Goal: Task Accomplishment & Management: Manage account settings

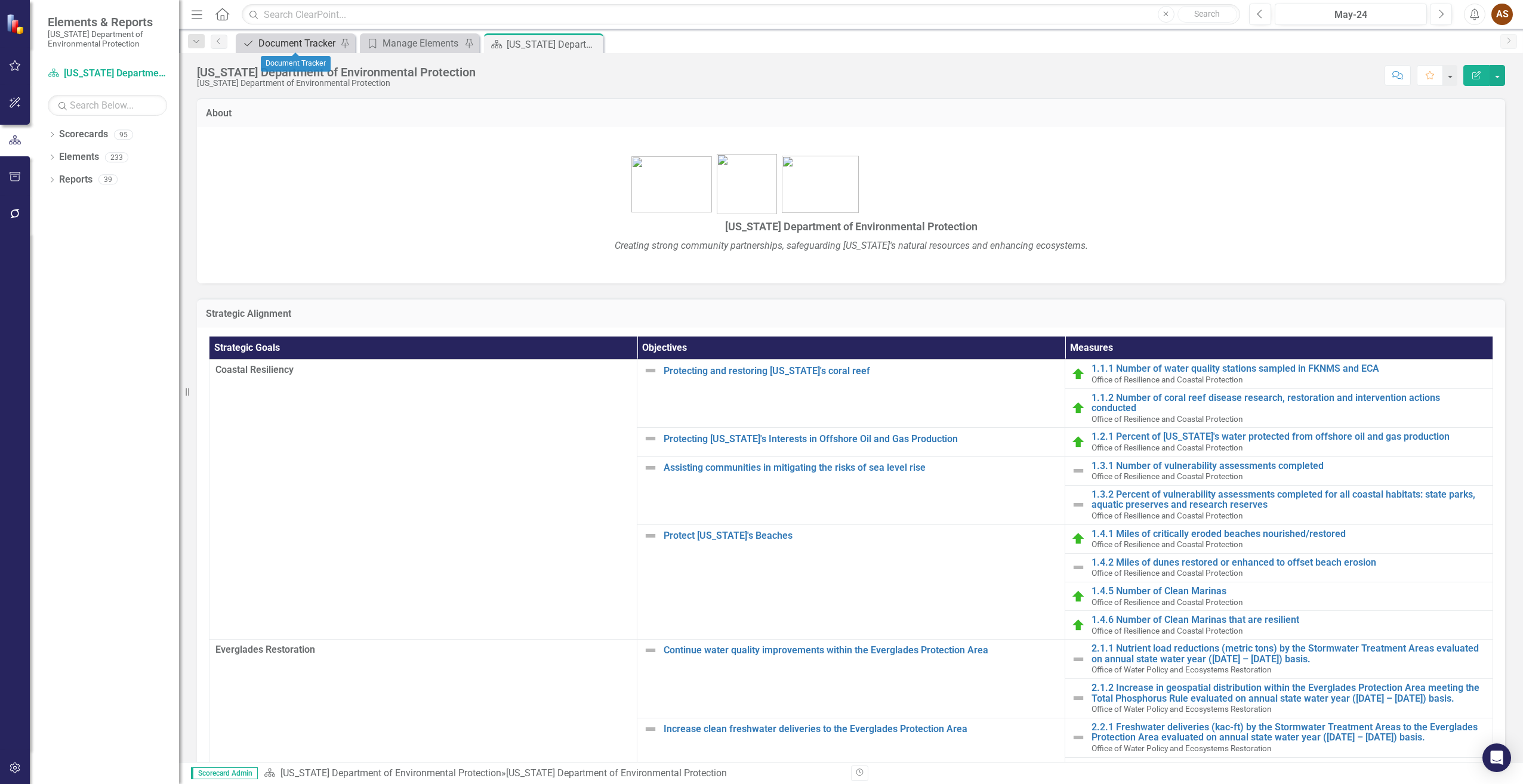
click at [261, 41] on div "Document Tracker" at bounding box center [297, 43] width 79 height 15
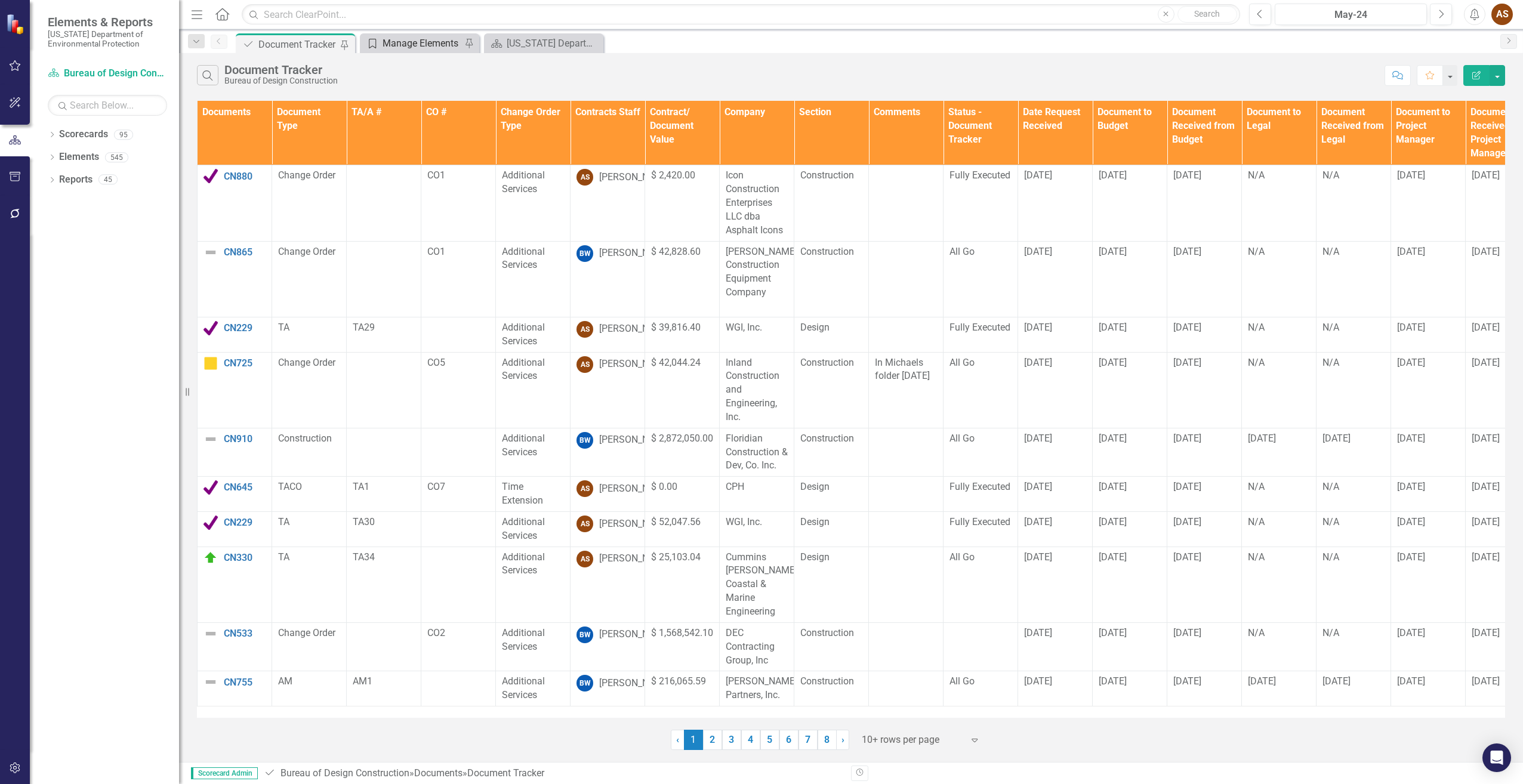
click at [443, 46] on div "Manage Elements" at bounding box center [421, 43] width 79 height 15
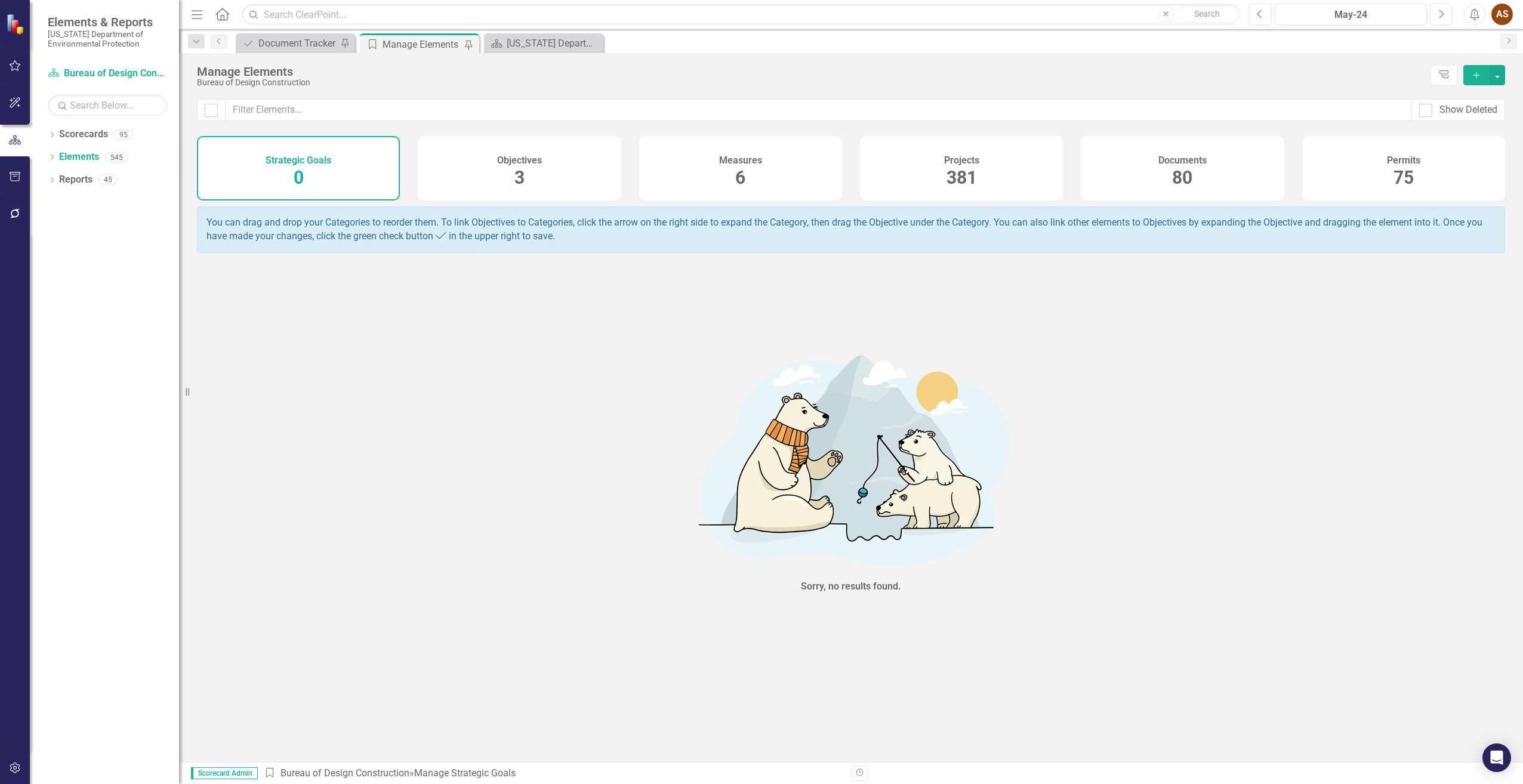
click at [1203, 152] on div "Documents" at bounding box center [1182, 159] width 49 height 14
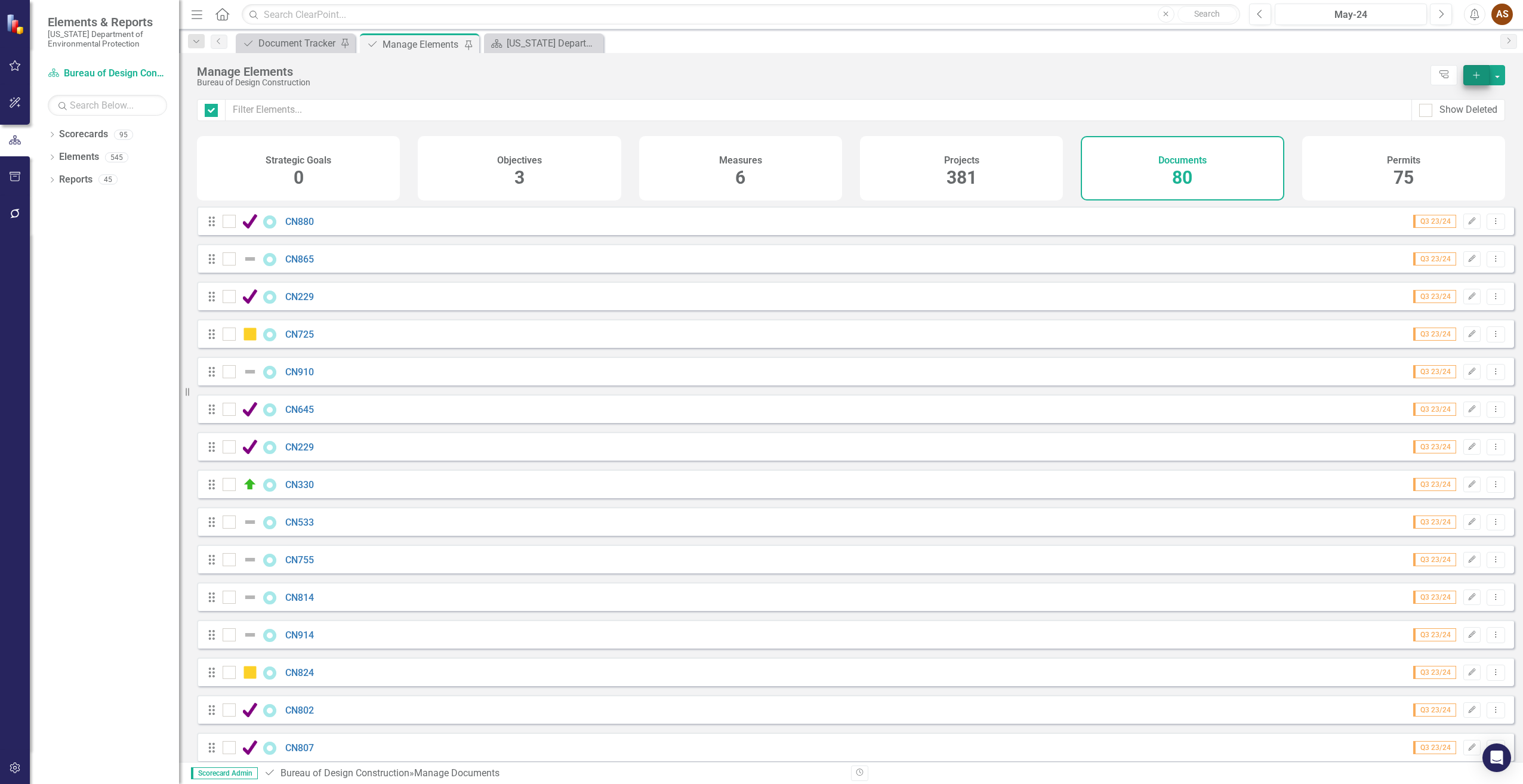
checkbox input "false"
click at [1476, 77] on icon "Add" at bounding box center [1475, 75] width 11 height 9
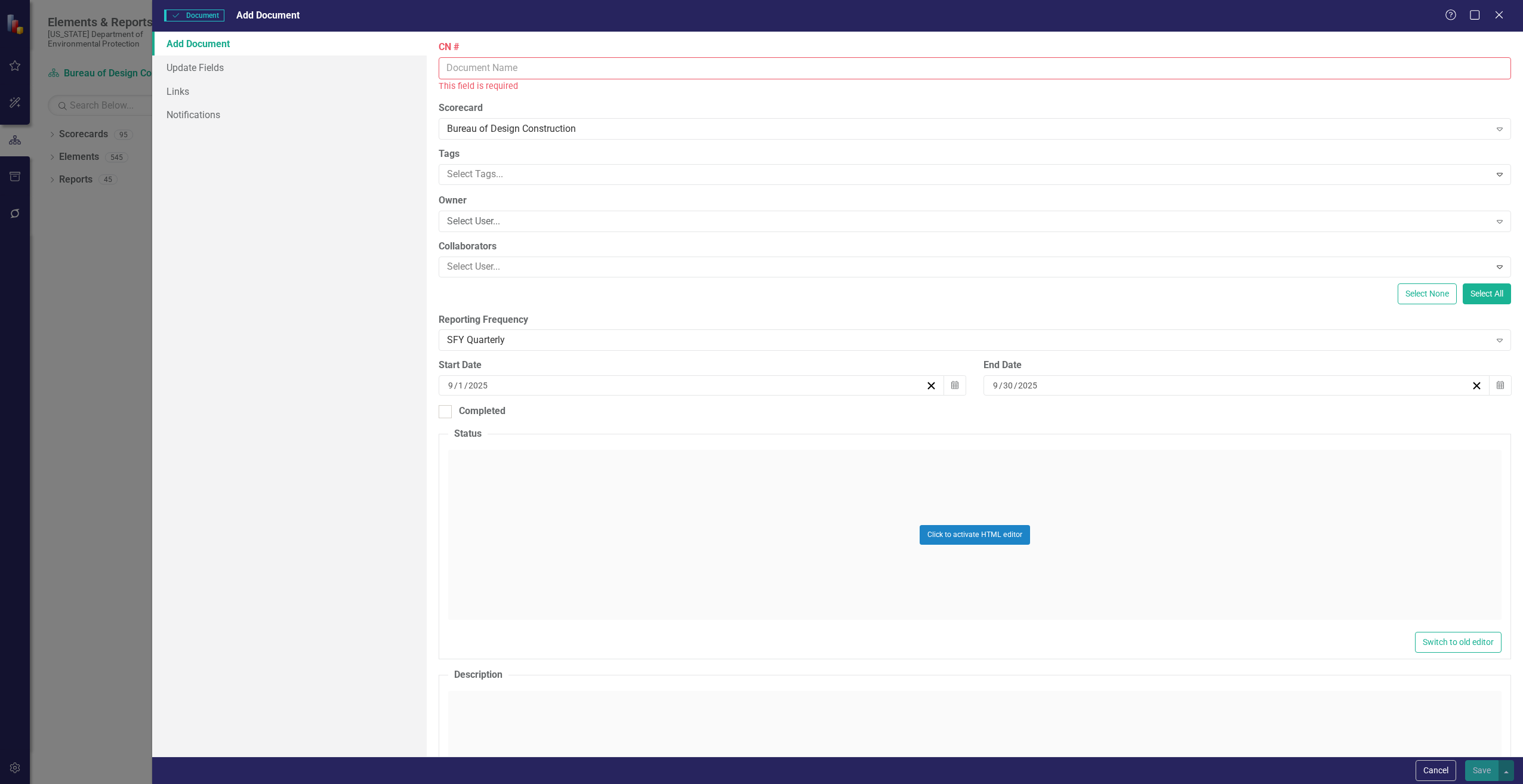
click at [495, 72] on input "CN #" at bounding box center [975, 68] width 1073 height 22
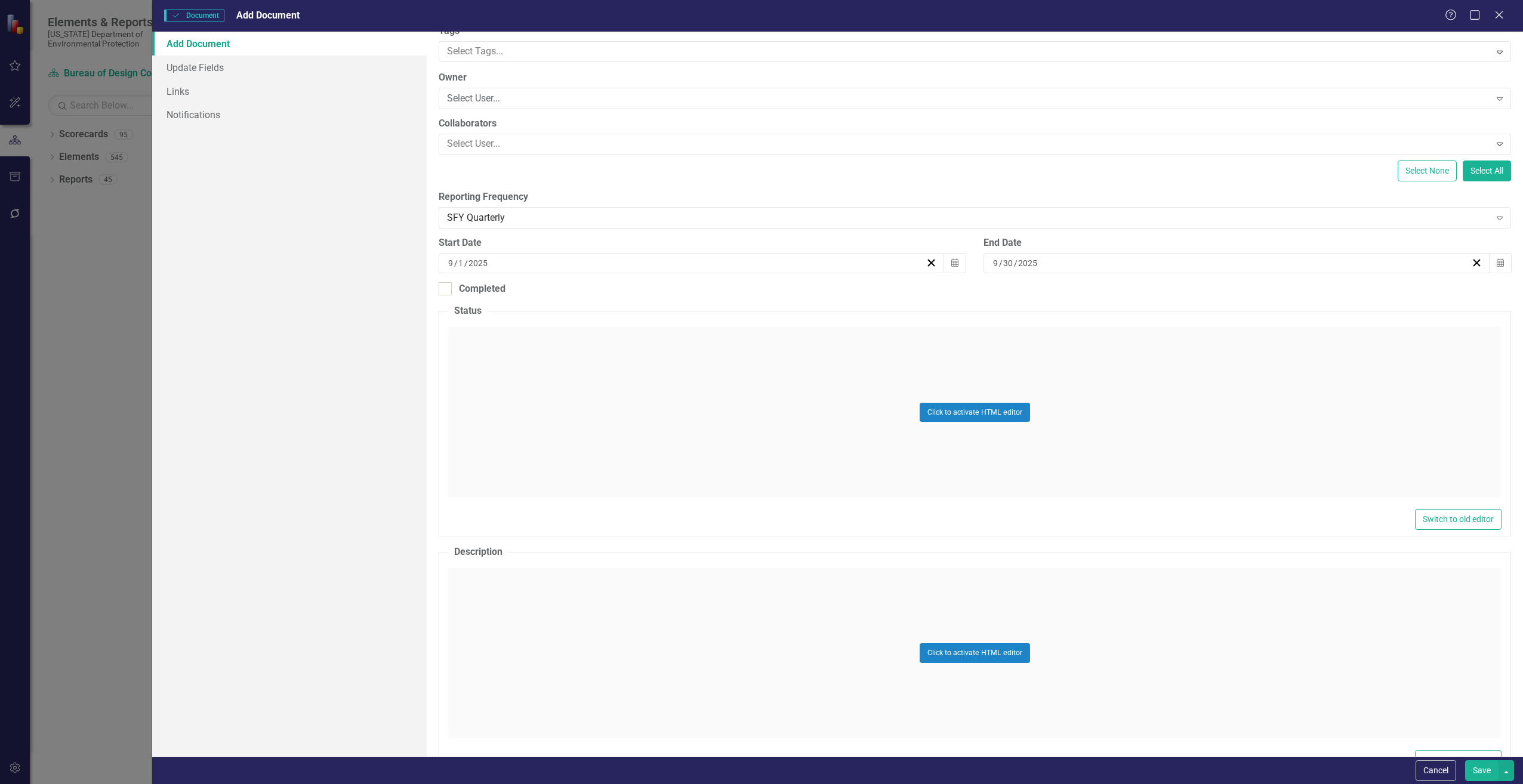
scroll to position [119, 0]
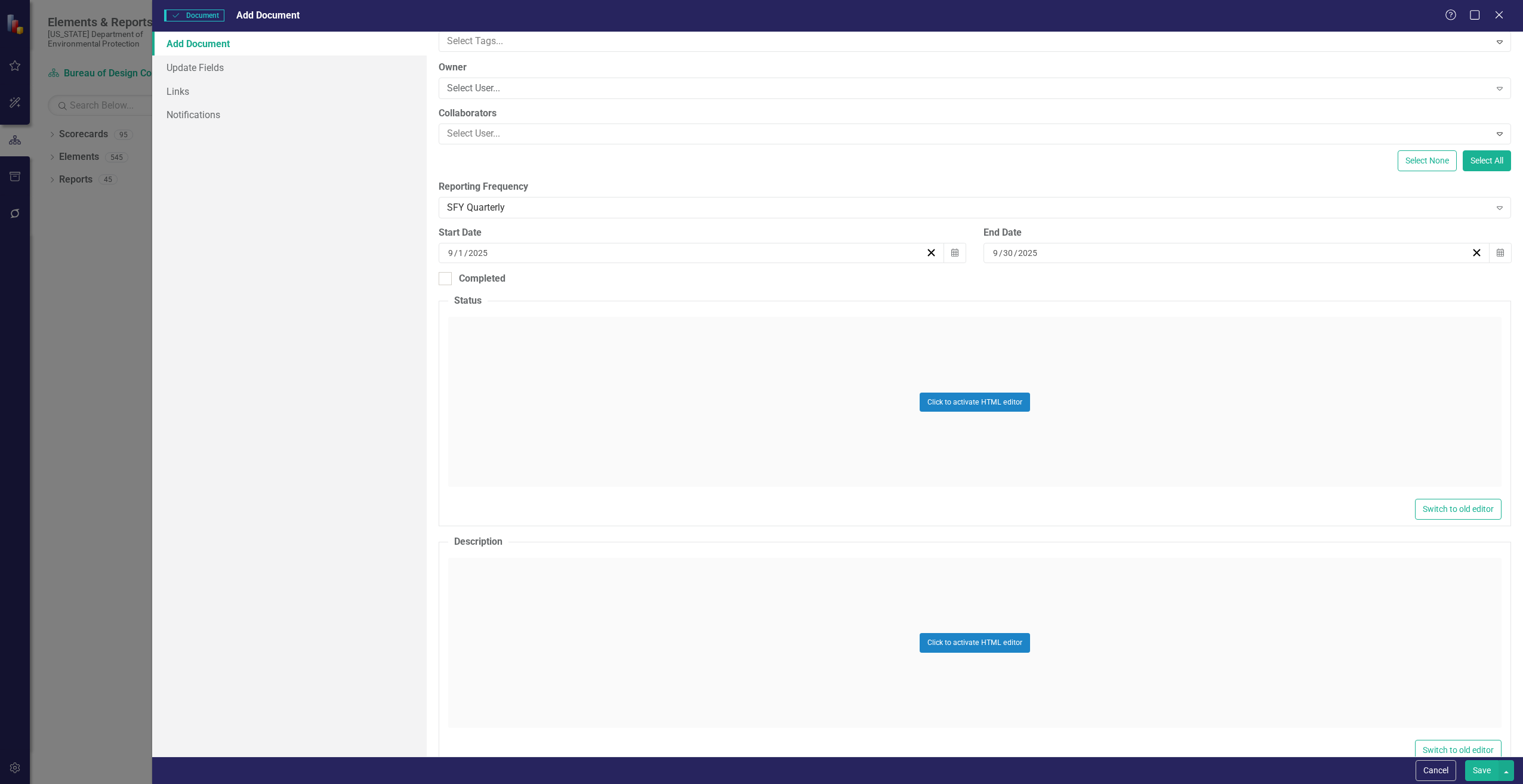
type input "CN825"
click at [522, 568] on div "Click to activate HTML editor" at bounding box center [975, 642] width 1053 height 170
click at [475, 623] on body "Rich Text Area. Press ALT-0 for help." at bounding box center [974, 676] width 1050 height 179
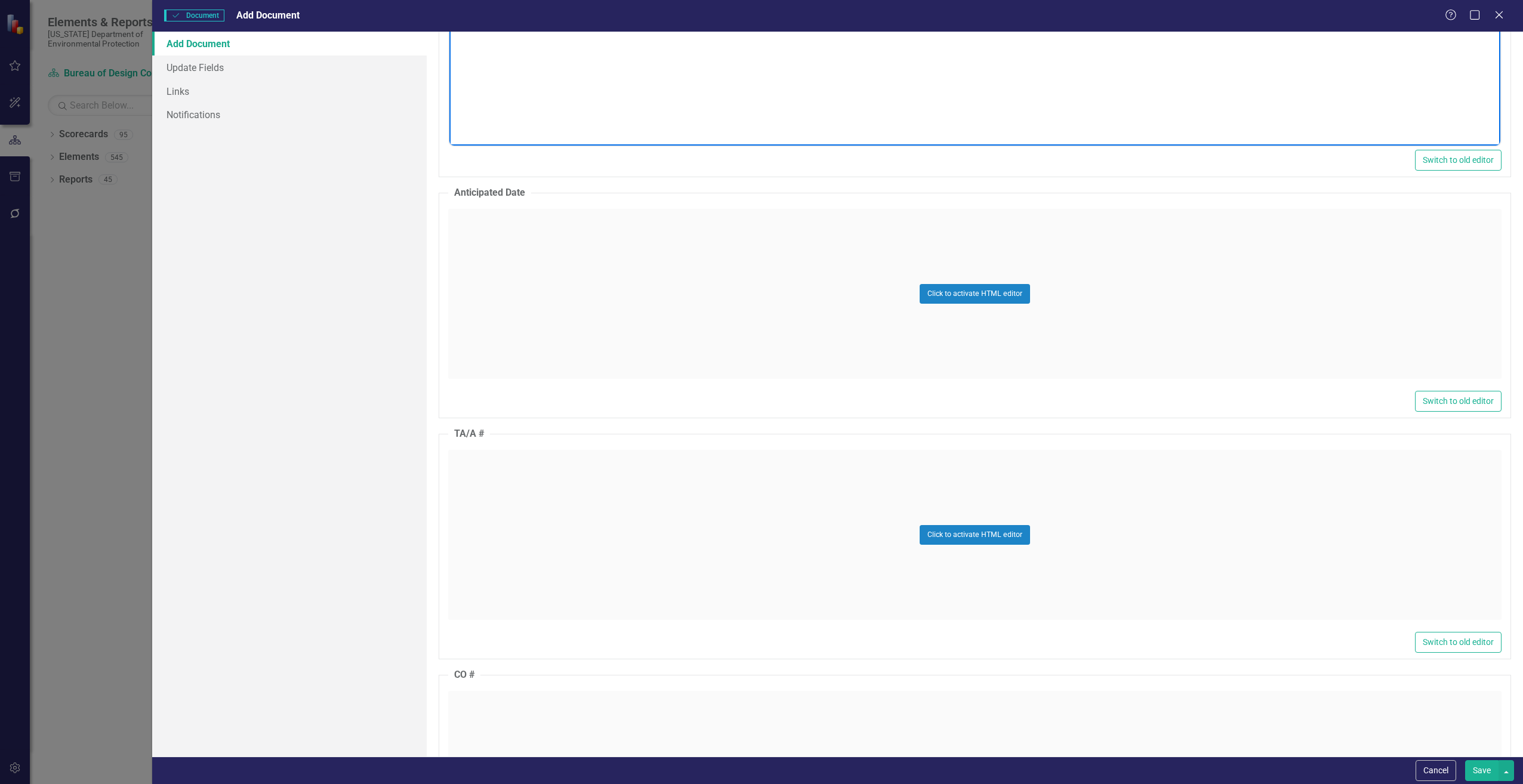
scroll to position [775, 0]
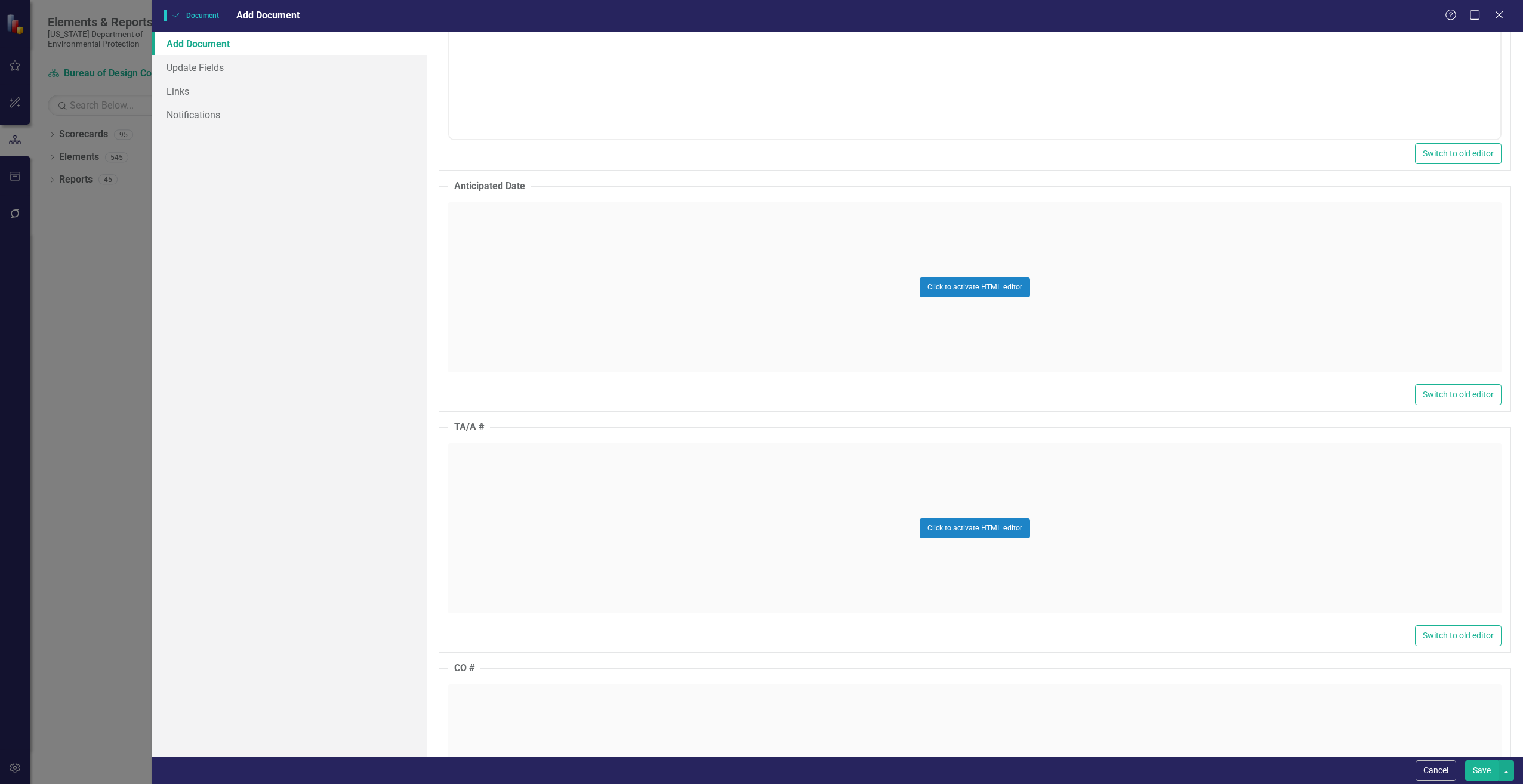
click at [549, 487] on div "Click to activate HTML editor" at bounding box center [975, 528] width 1053 height 170
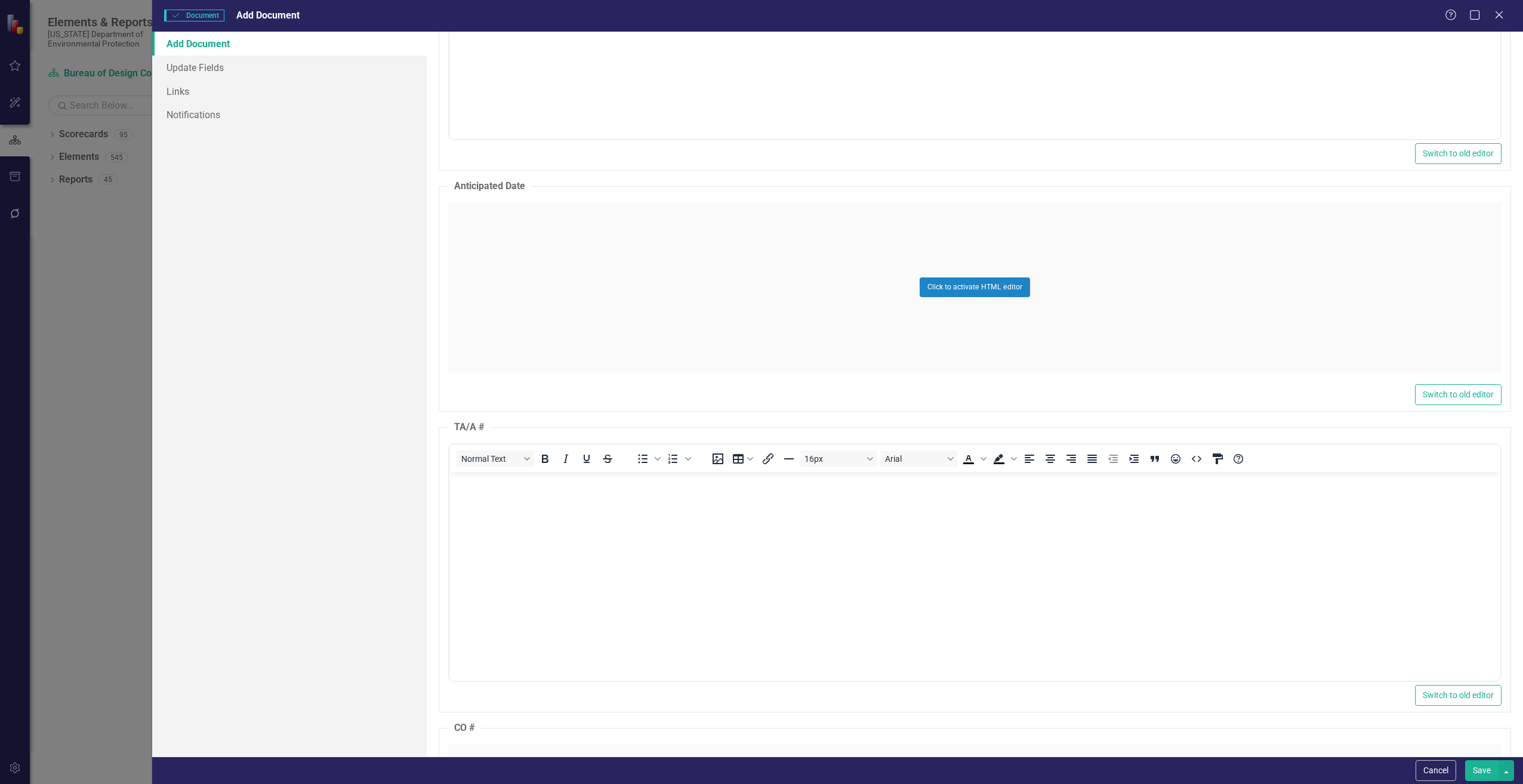
scroll to position [0, 0]
click at [543, 490] on body "Rich Text Area. Press ALT-0 for help." at bounding box center [974, 561] width 1050 height 179
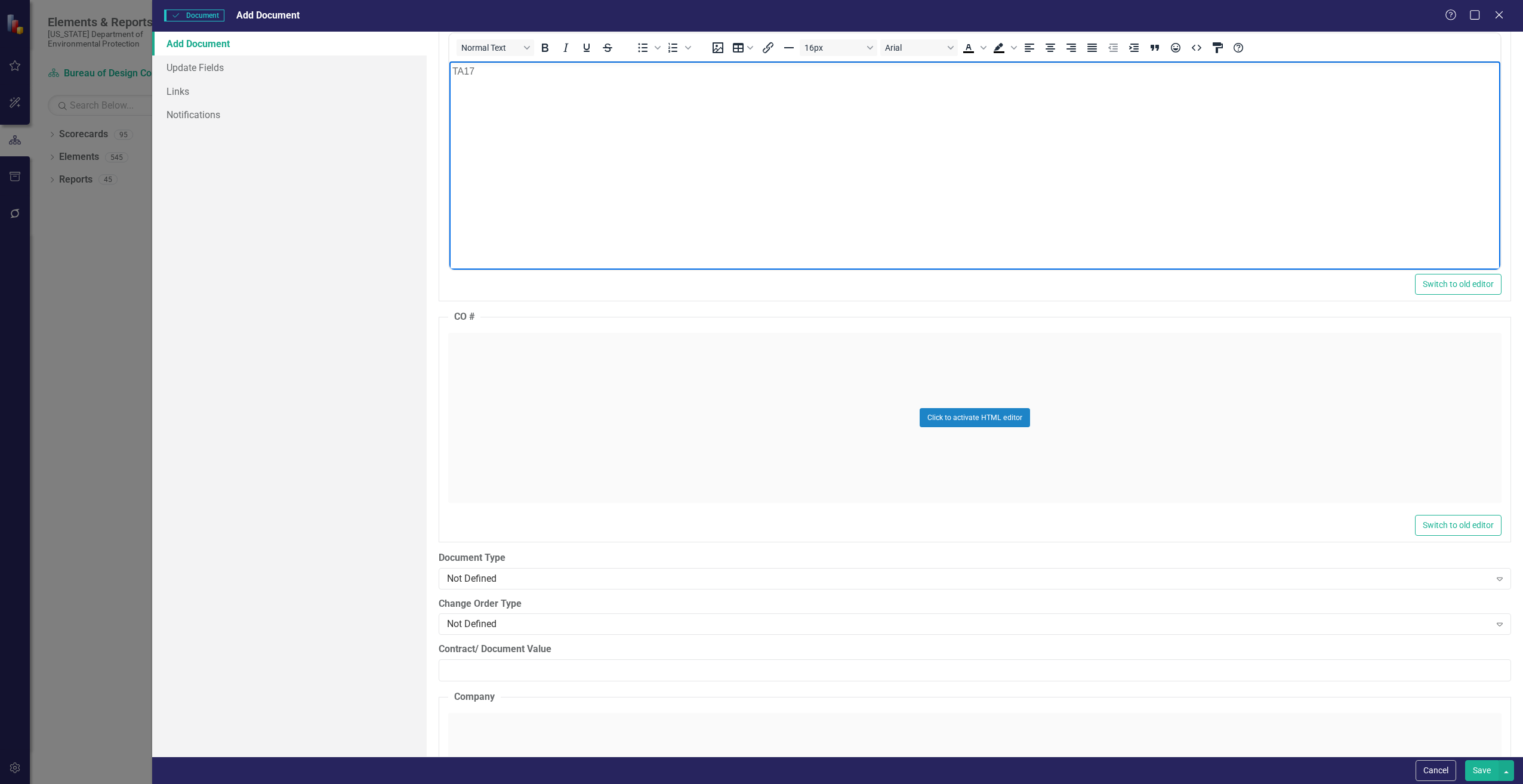
scroll to position [1192, 0]
click at [522, 573] on div "Not Defined" at bounding box center [968, 572] width 1043 height 14
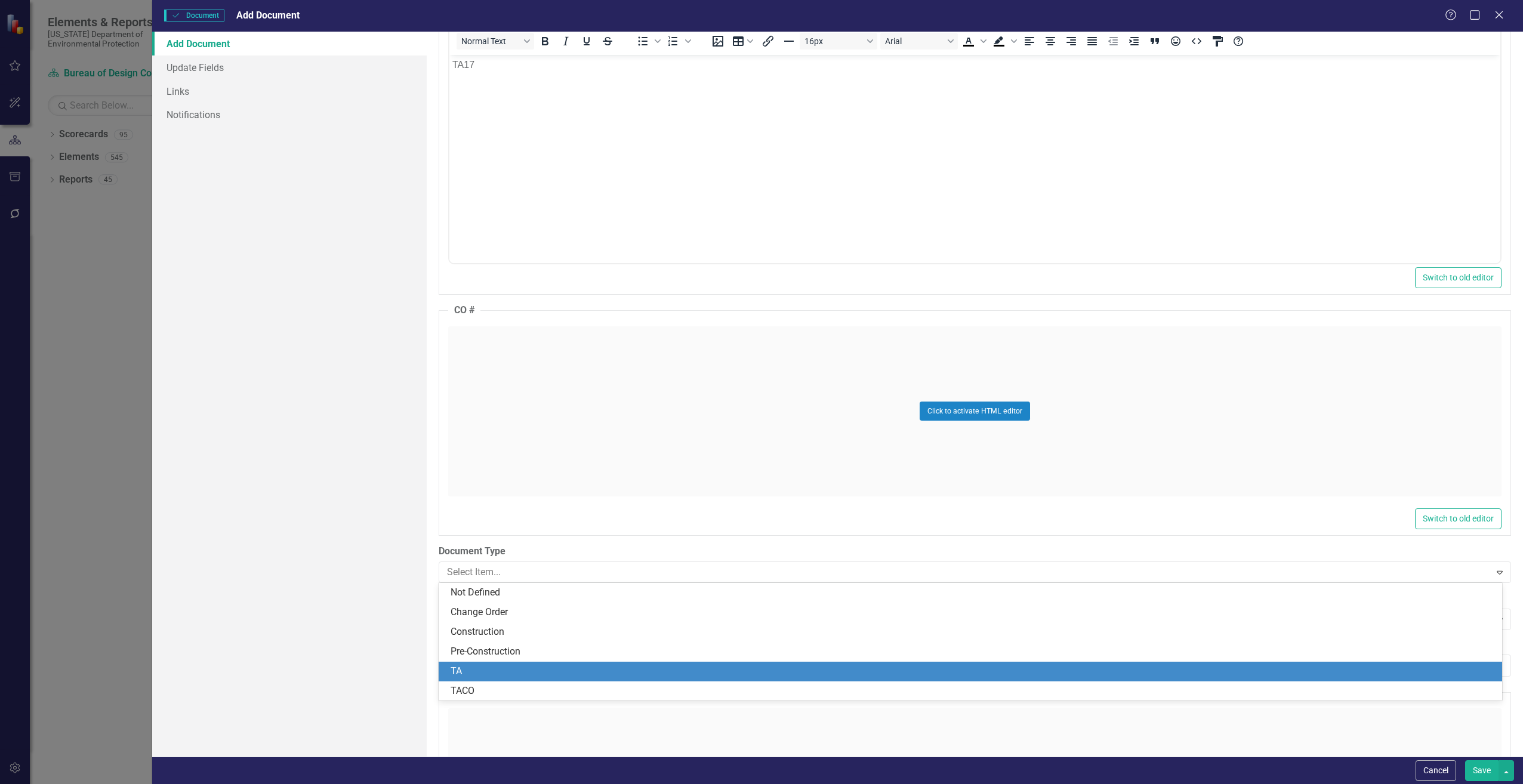
click at [487, 674] on div "TA" at bounding box center [973, 671] width 1044 height 14
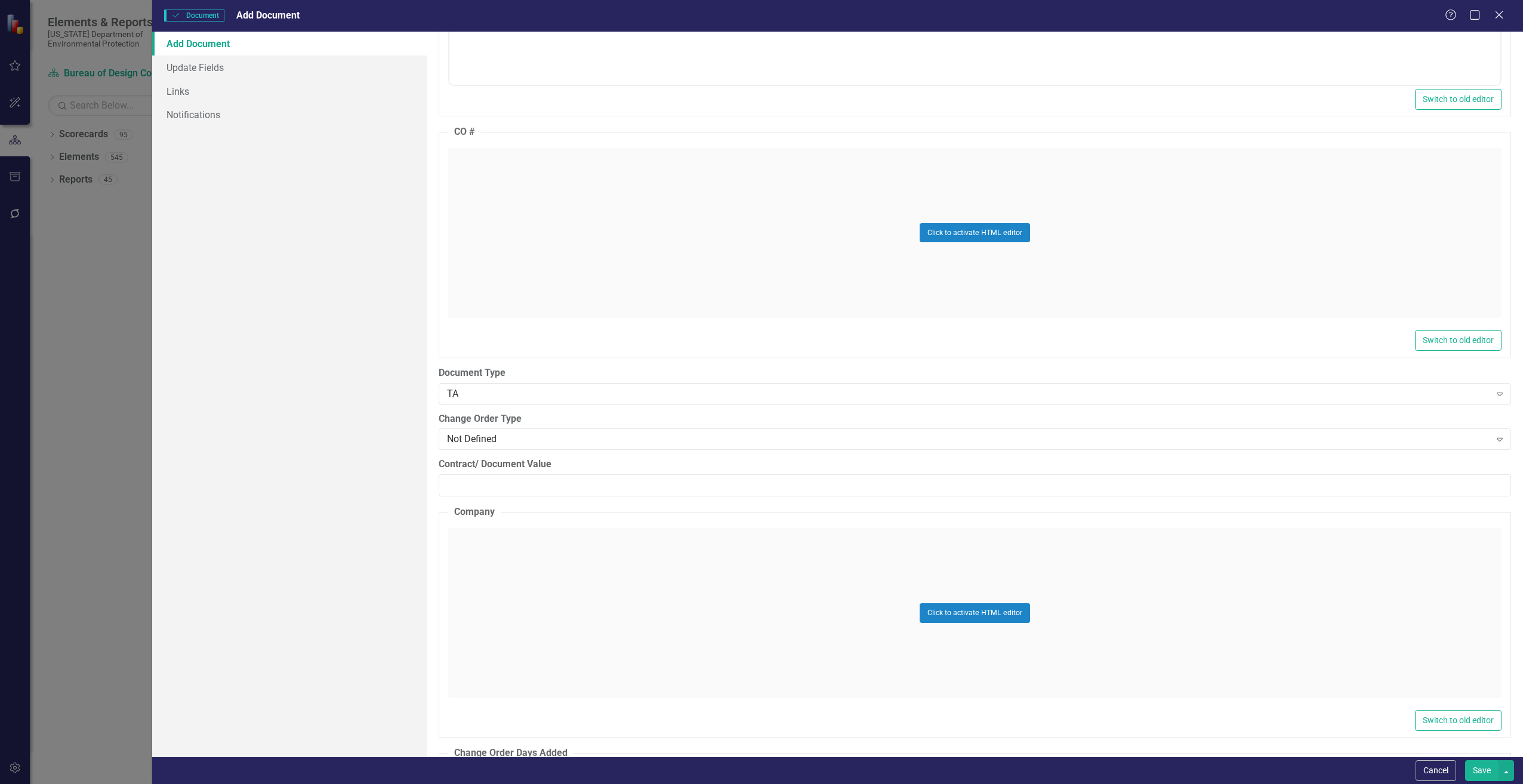
scroll to position [1372, 0]
click at [509, 485] on input "Contract/ Document Value" at bounding box center [975, 484] width 1073 height 22
paste input "11950"
type input "11950.00"
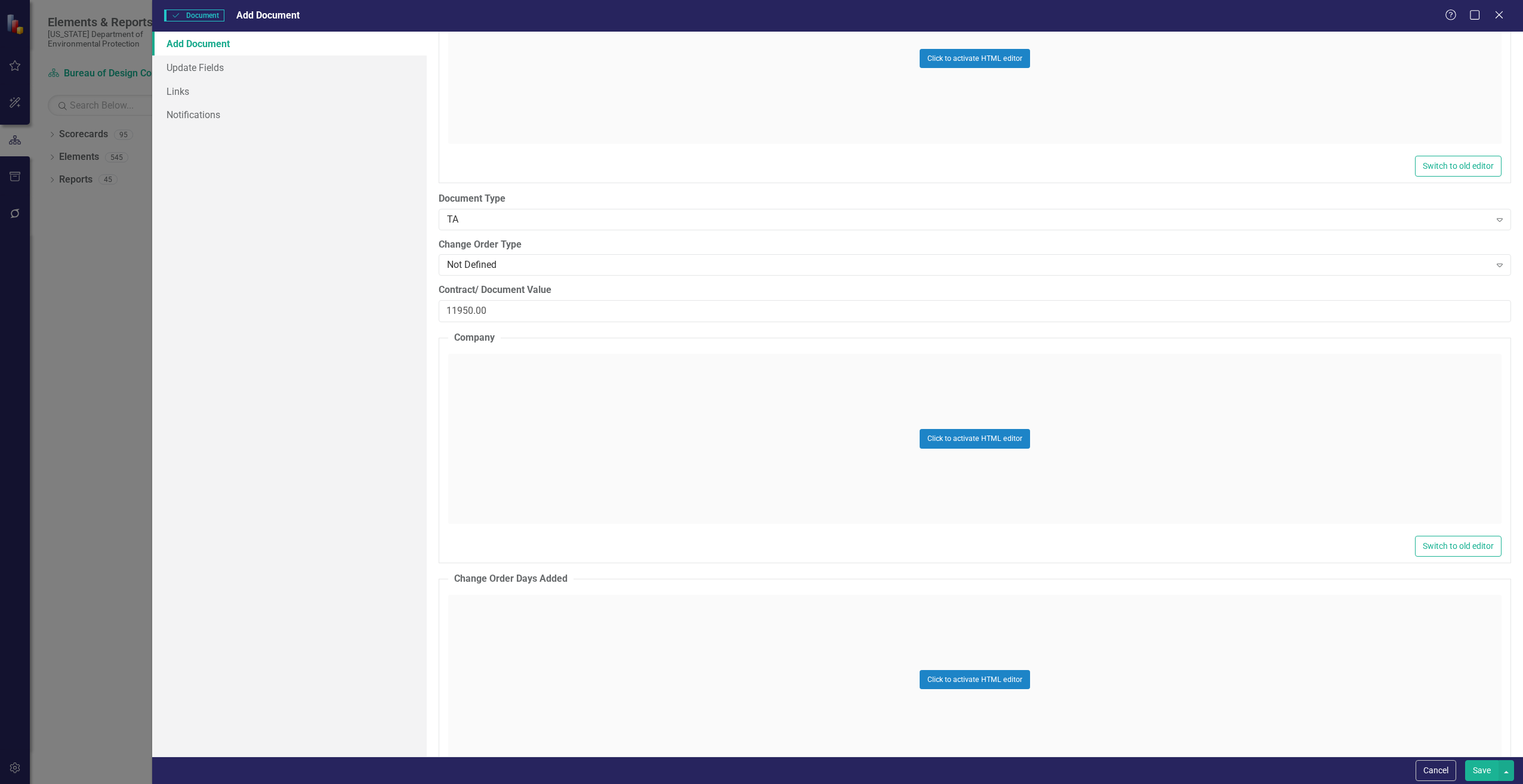
scroll to position [1611, 0]
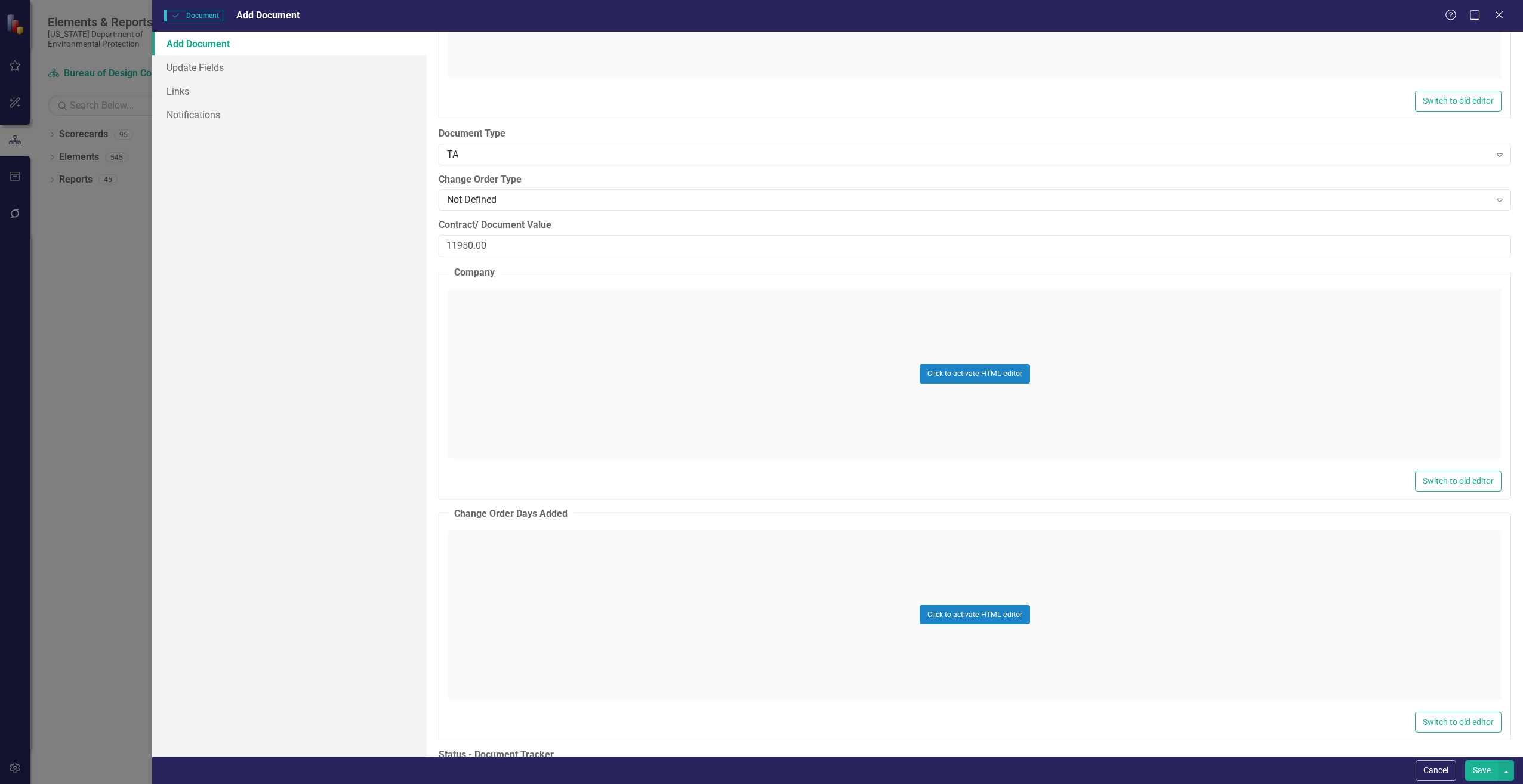
click at [495, 325] on div "Click to activate HTML editor" at bounding box center [975, 373] width 1053 height 170
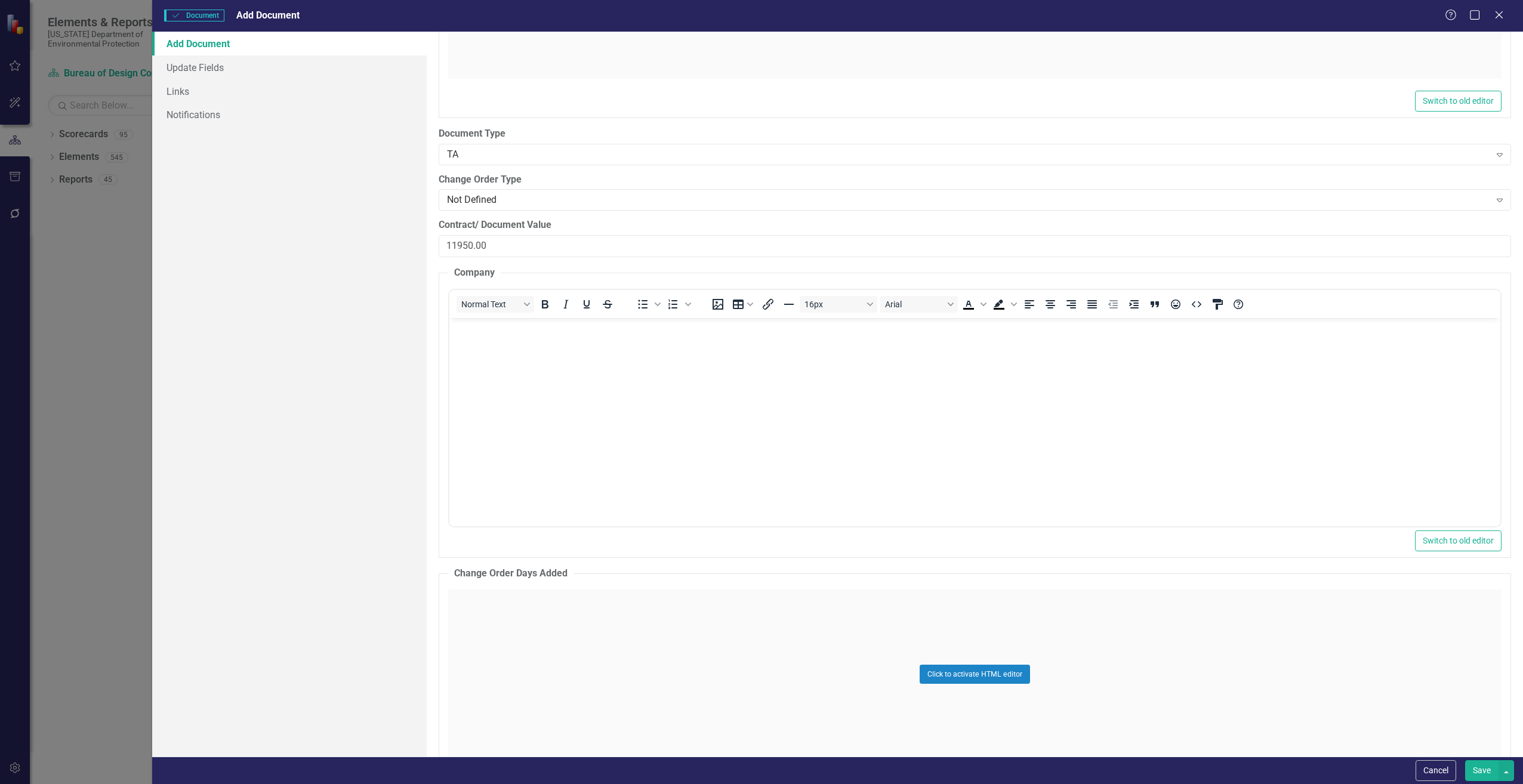
scroll to position [0, 0]
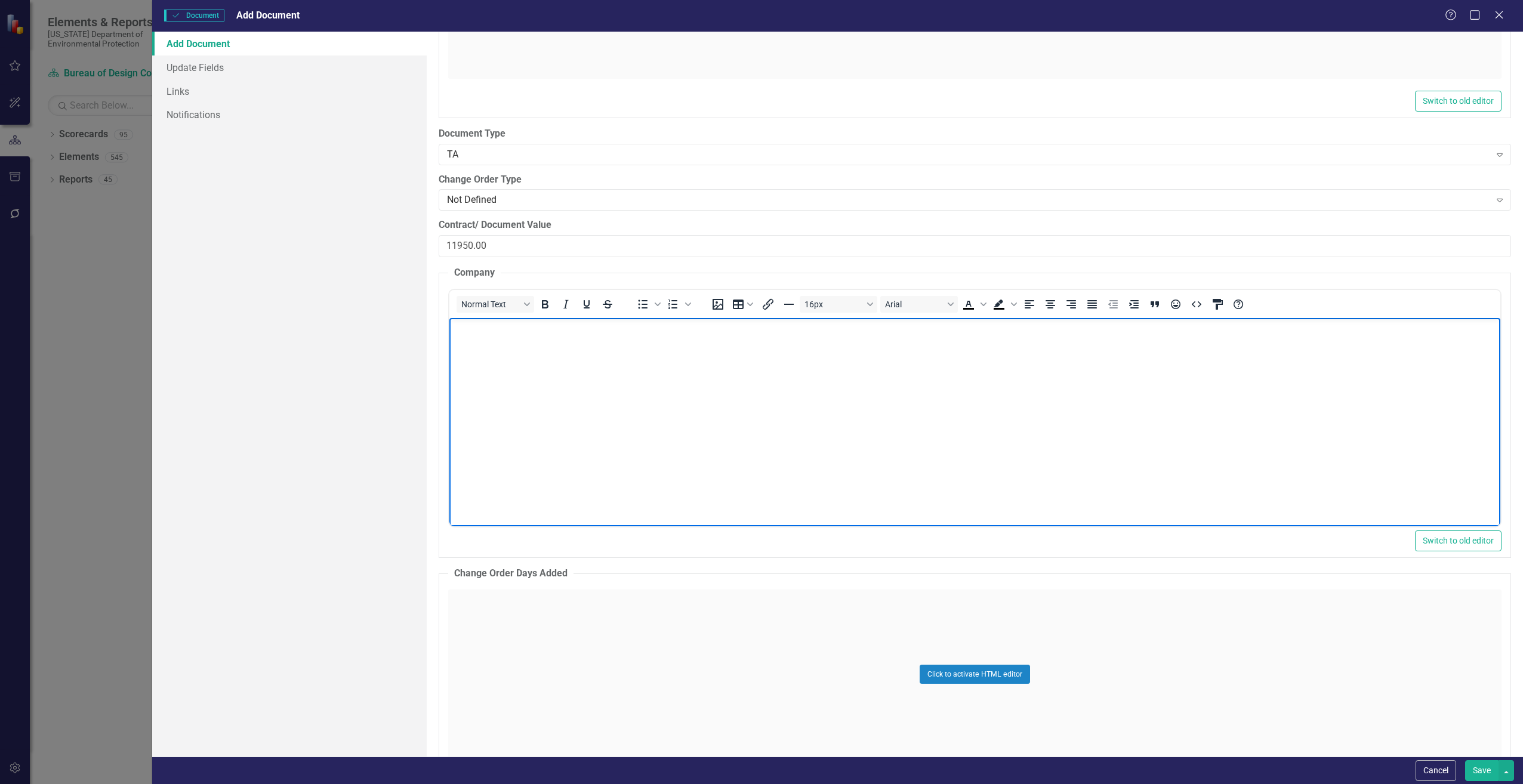
click at [469, 346] on body "Rich Text Area. Press ALT-0 for help." at bounding box center [974, 407] width 1050 height 179
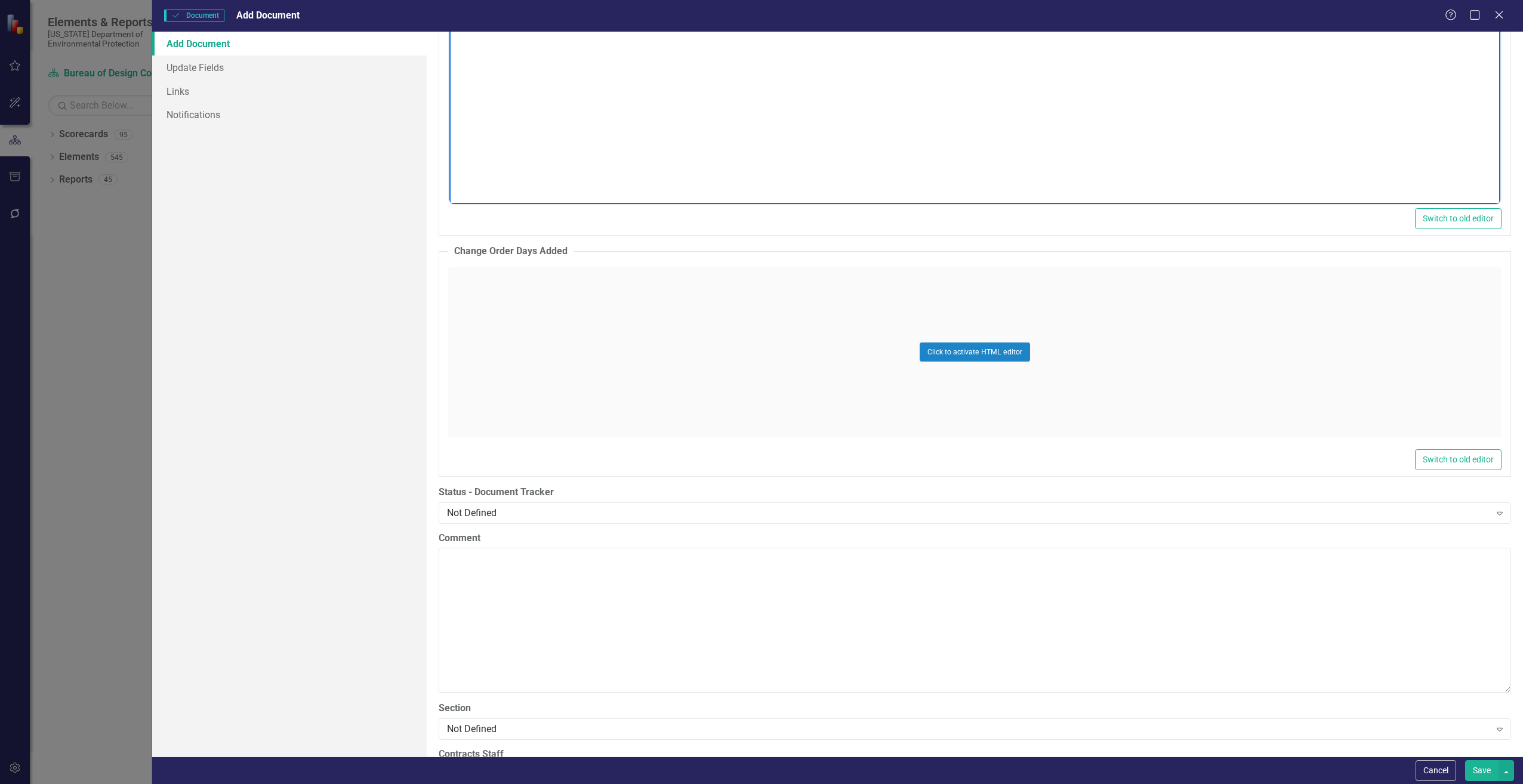
scroll to position [1968, 0]
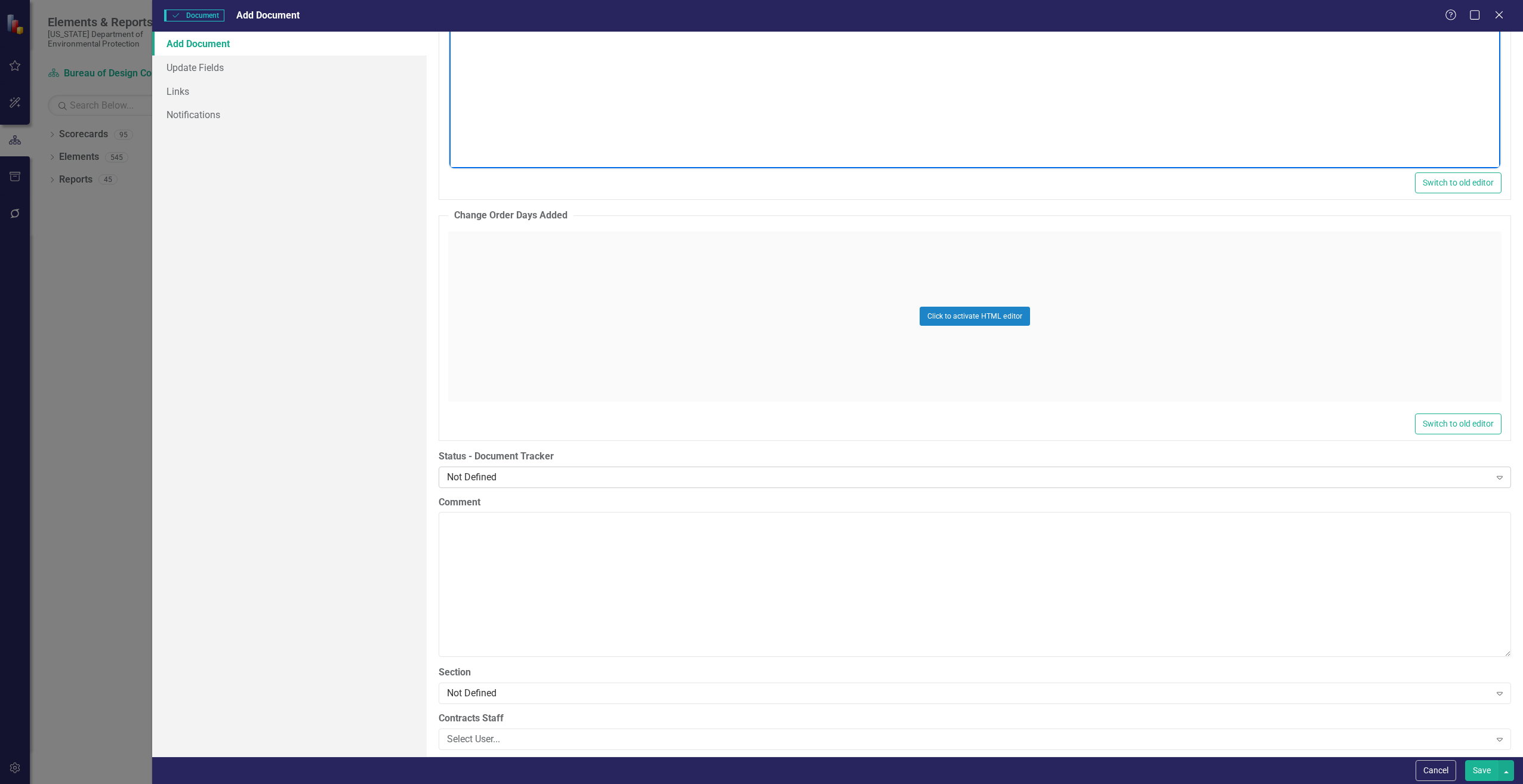
click at [503, 485] on div "Not Defined Expand" at bounding box center [975, 477] width 1073 height 21
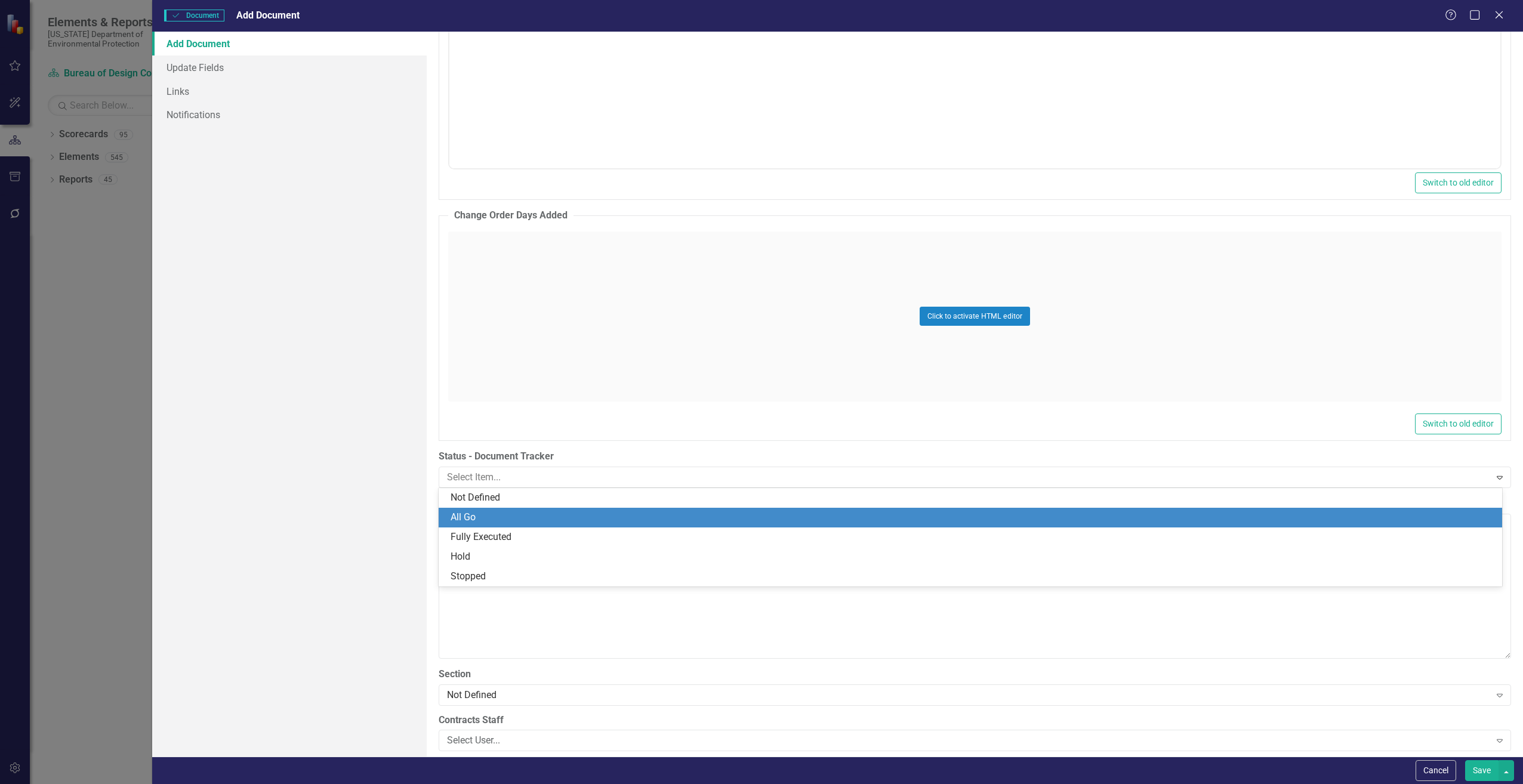
click at [488, 521] on div "All Go" at bounding box center [973, 517] width 1044 height 14
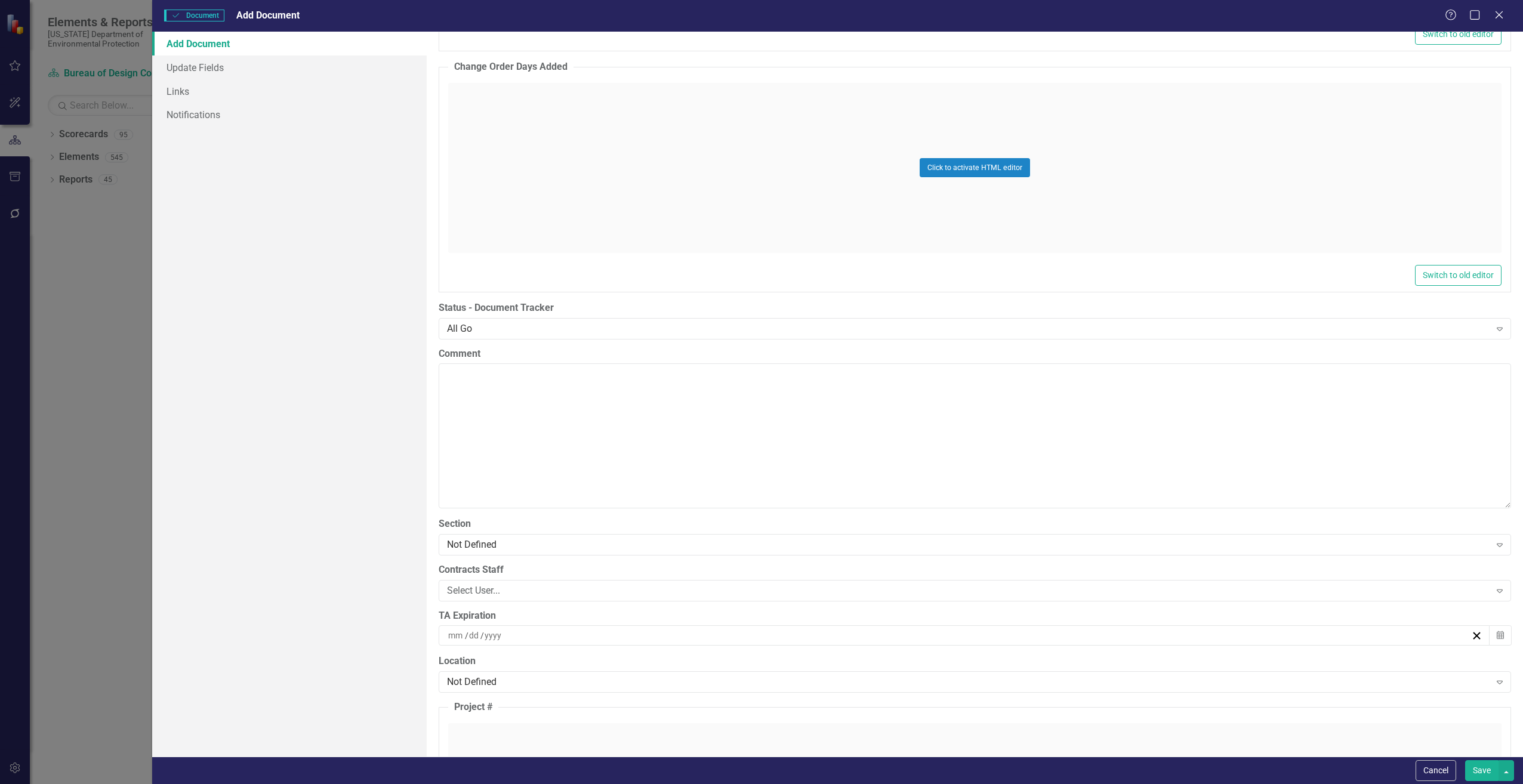
scroll to position [2147, 0]
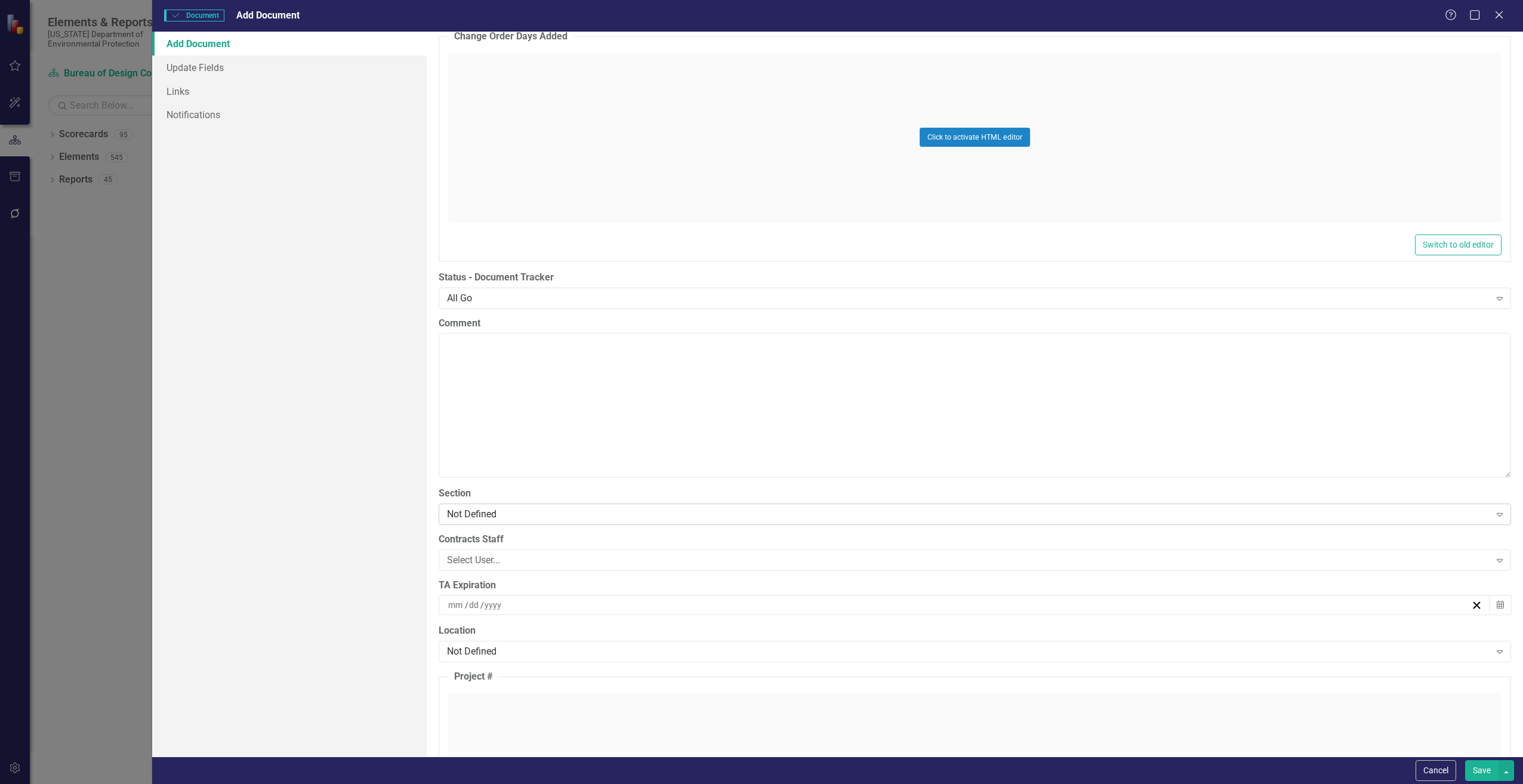
click at [525, 514] on div "Not Defined" at bounding box center [968, 513] width 1043 height 14
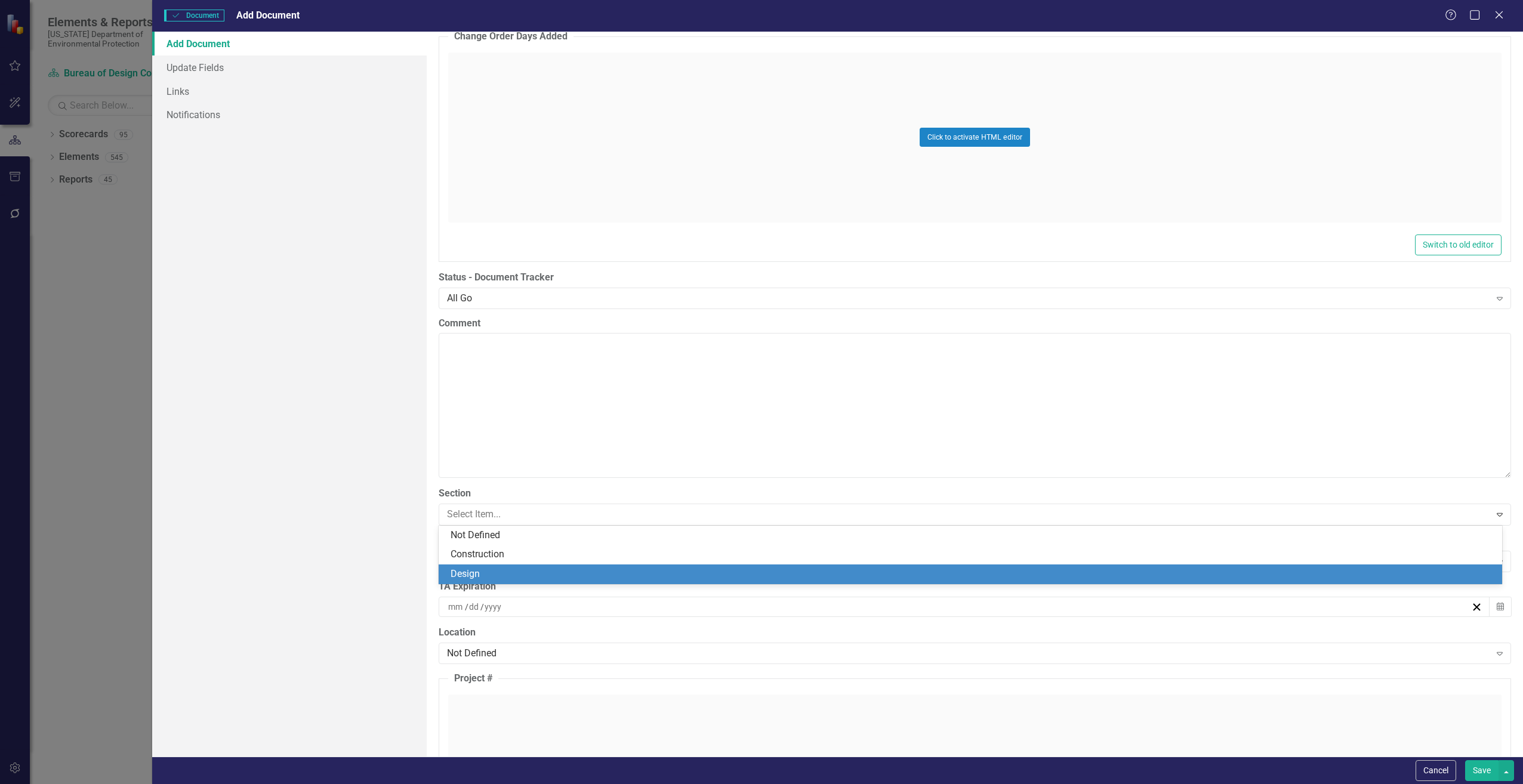
click at [471, 573] on div "Design" at bounding box center [973, 574] width 1044 height 14
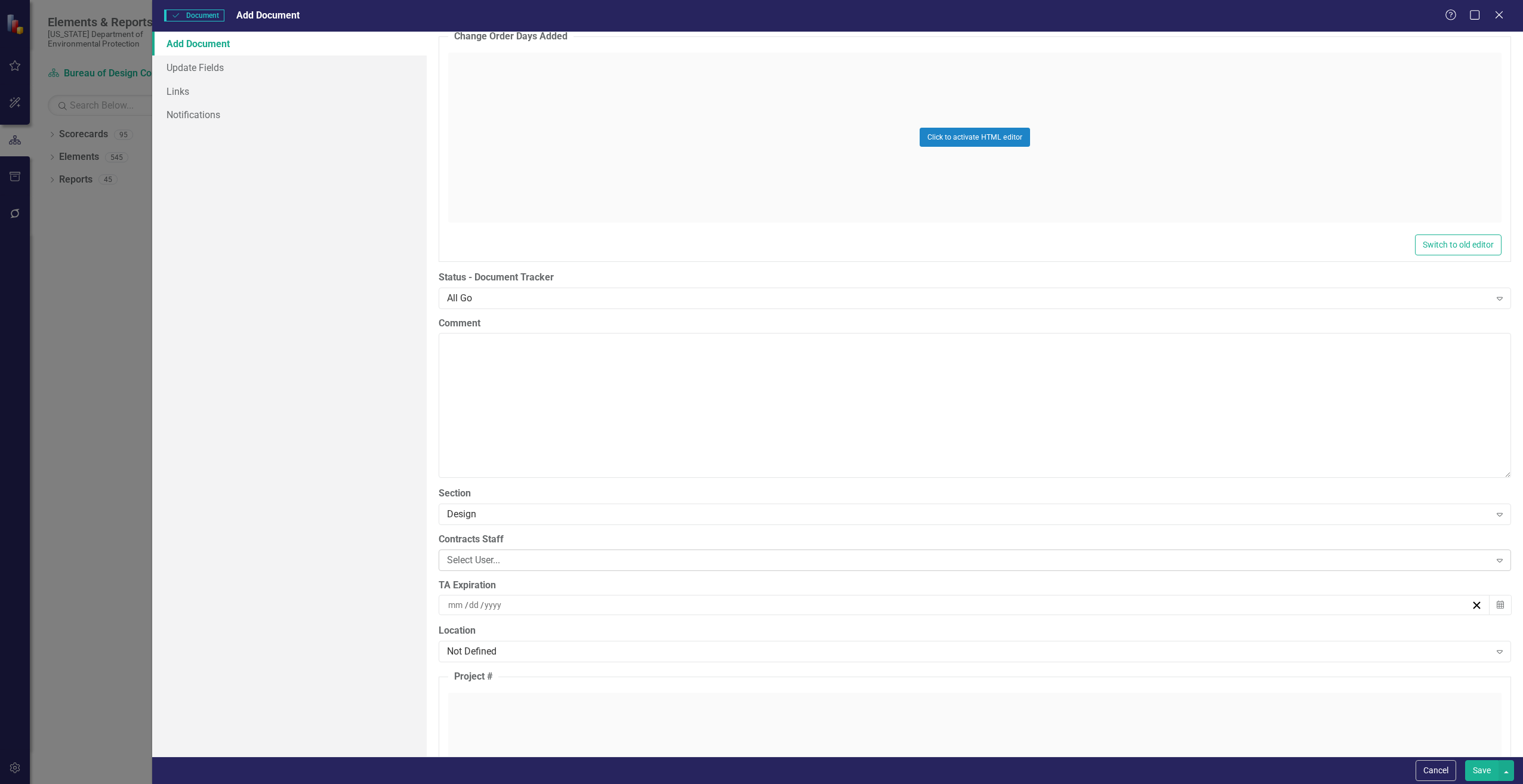
click at [525, 553] on div "Select User..." at bounding box center [968, 560] width 1043 height 14
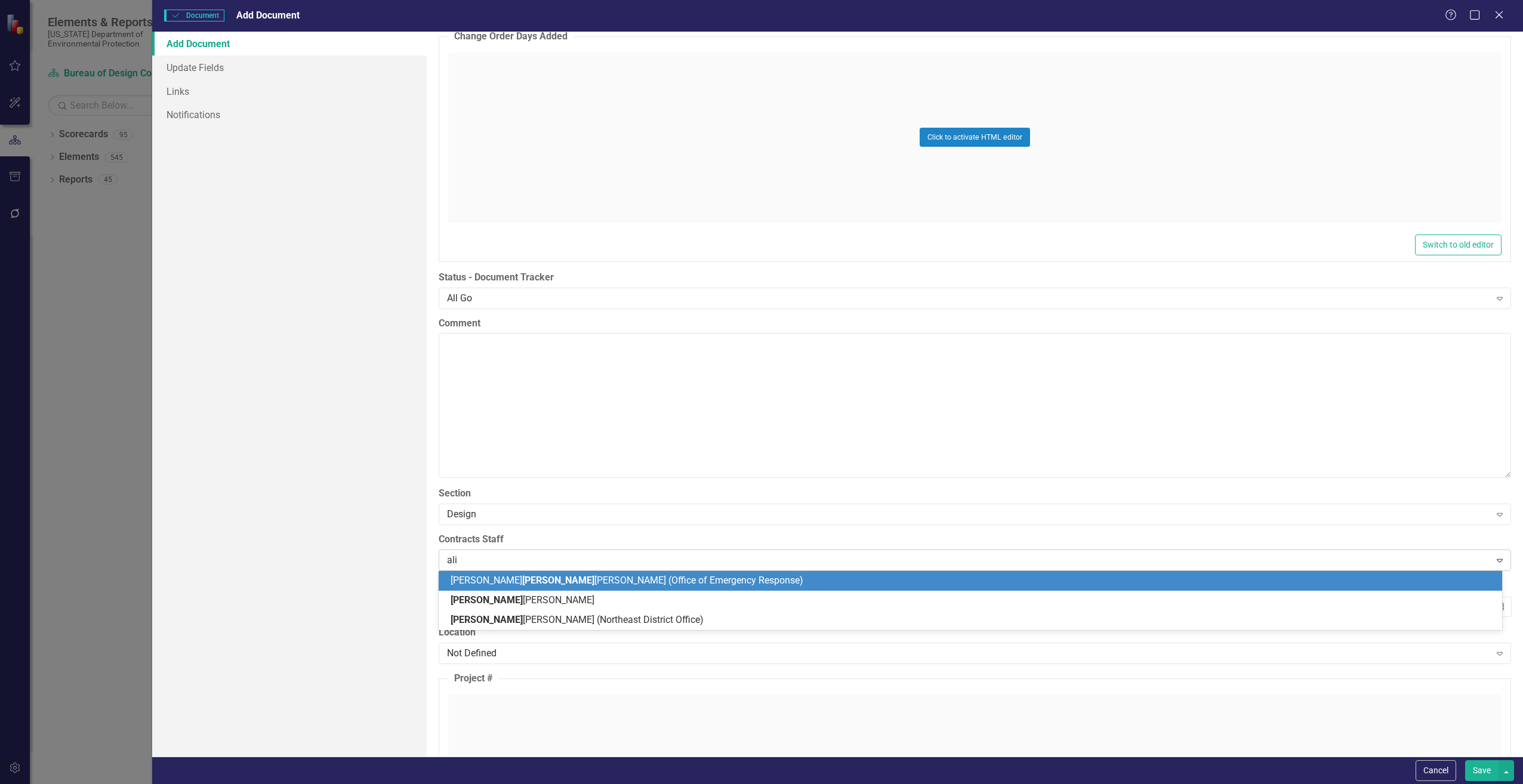
type input "alis"
click at [492, 583] on span "Alis [PERSON_NAME]" at bounding box center [494, 580] width 87 height 12
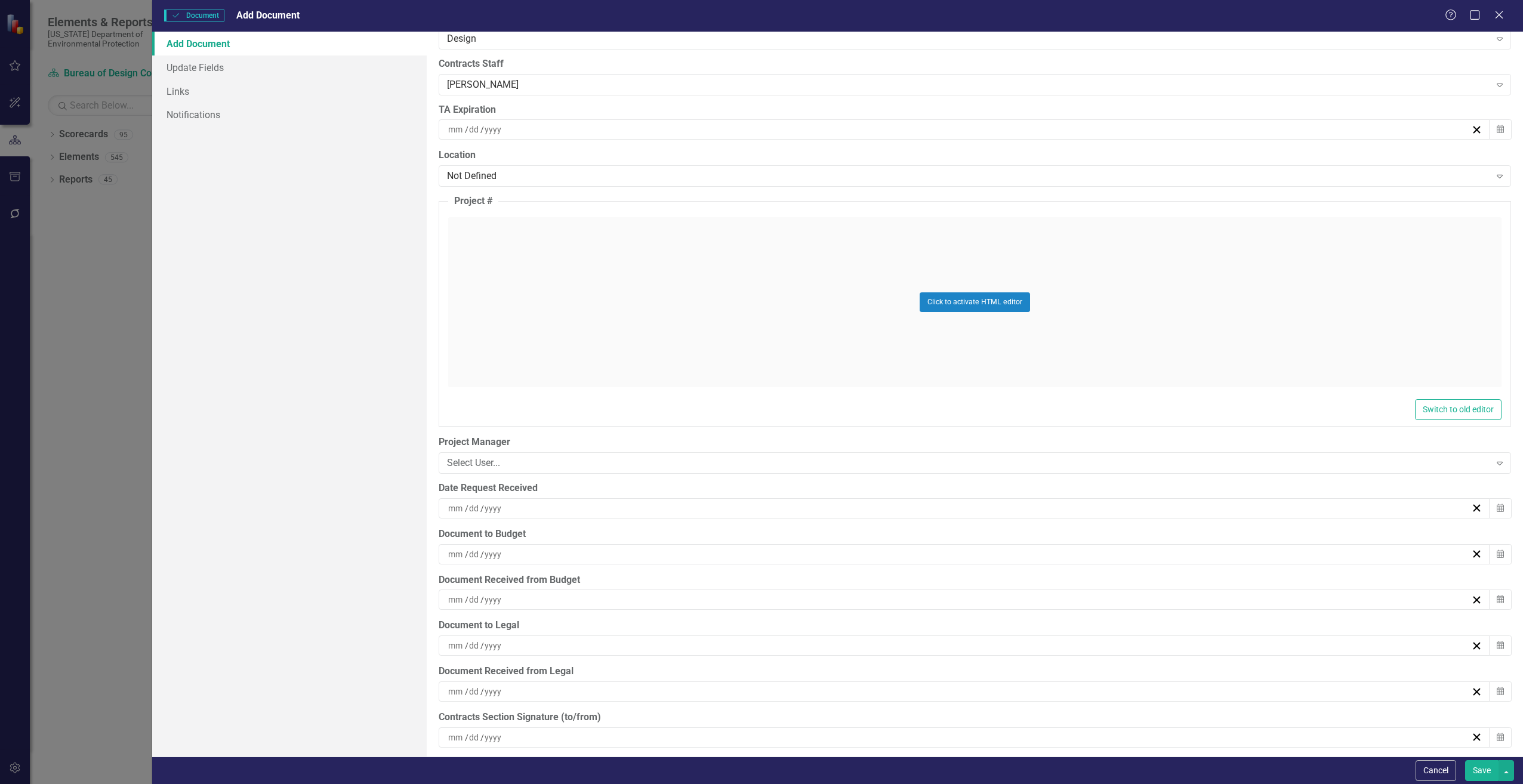
scroll to position [2625, 0]
click at [514, 507] on div "/ /" at bounding box center [958, 506] width 1024 height 12
click at [1019, 613] on abbr "19" at bounding box center [1018, 618] width 10 height 10
click at [505, 560] on div "/ /" at bounding box center [964, 552] width 1051 height 20
click at [1023, 660] on abbr "19" at bounding box center [1018, 665] width 10 height 10
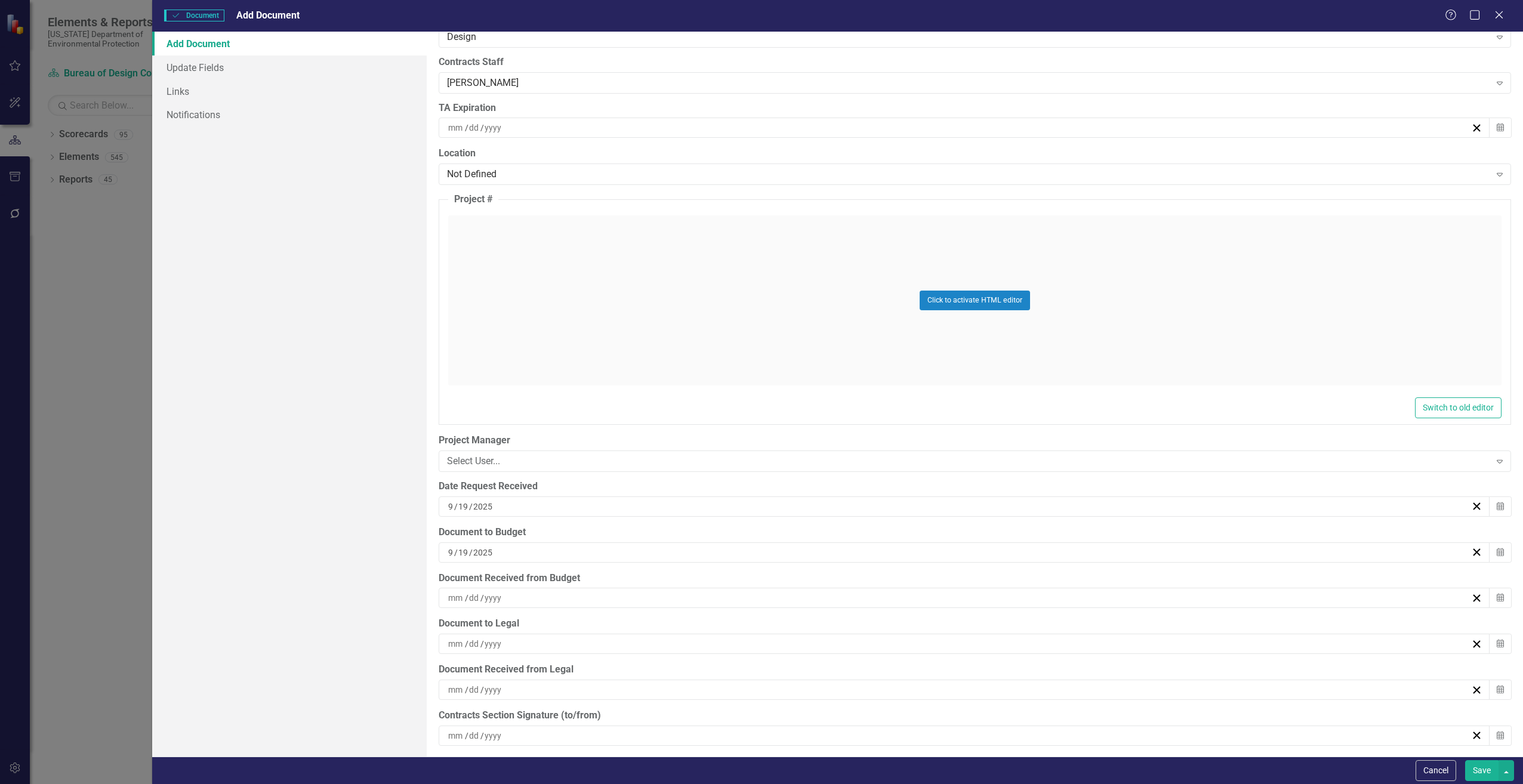
click at [1486, 773] on button "Save" at bounding box center [1481, 770] width 33 height 21
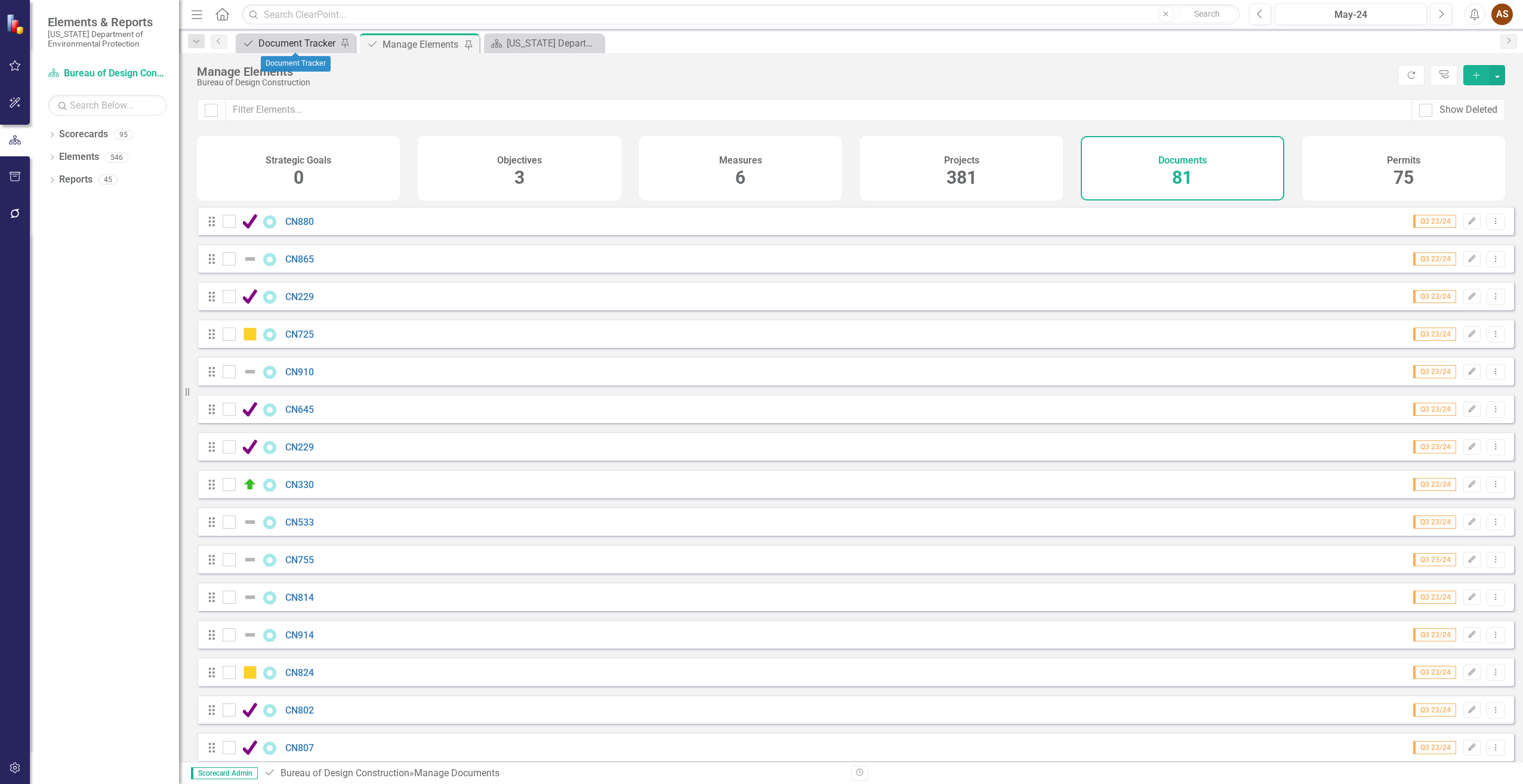
click at [299, 44] on div "Document Tracker" at bounding box center [297, 43] width 79 height 15
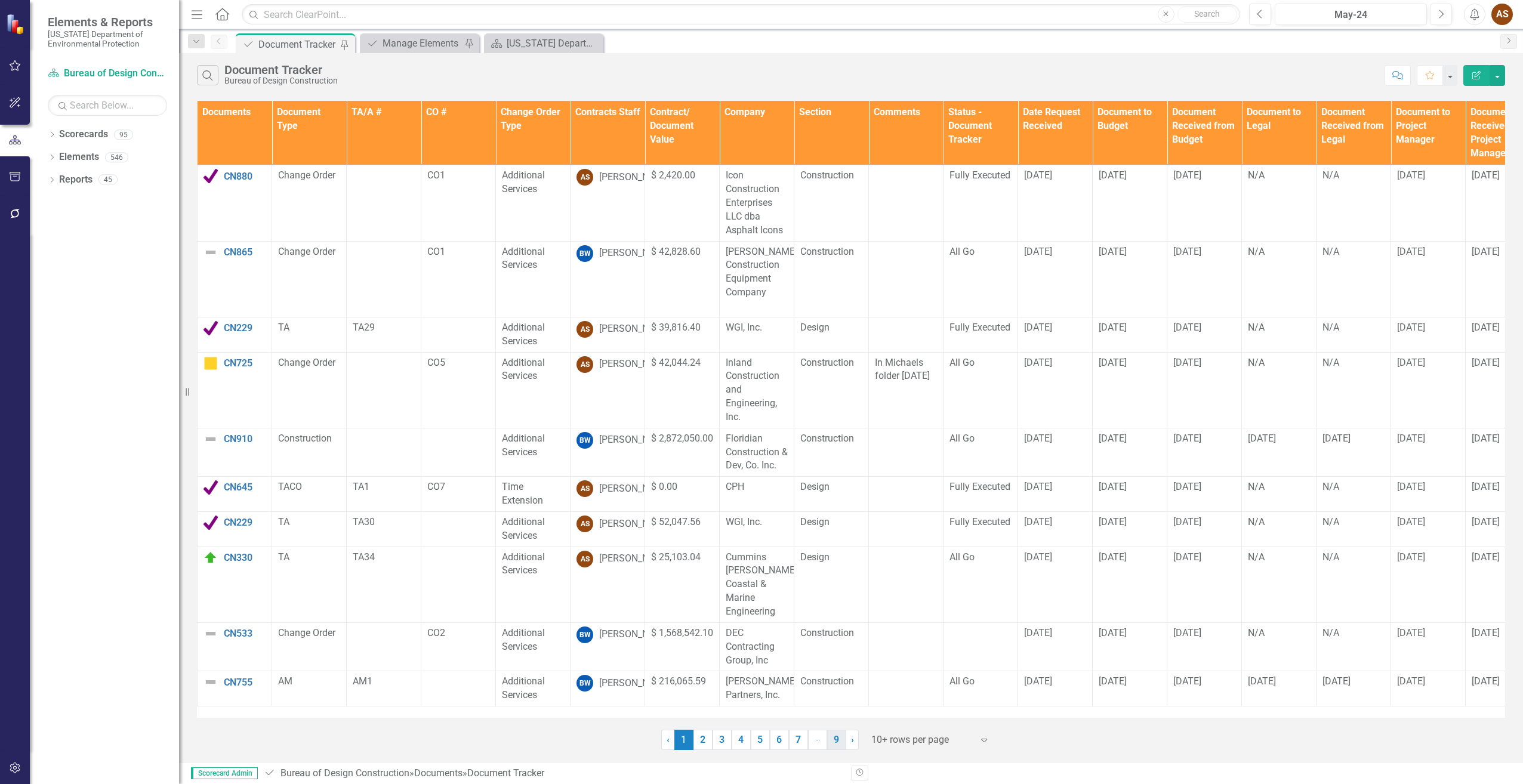
click at [836, 735] on link "9" at bounding box center [837, 739] width 19 height 20
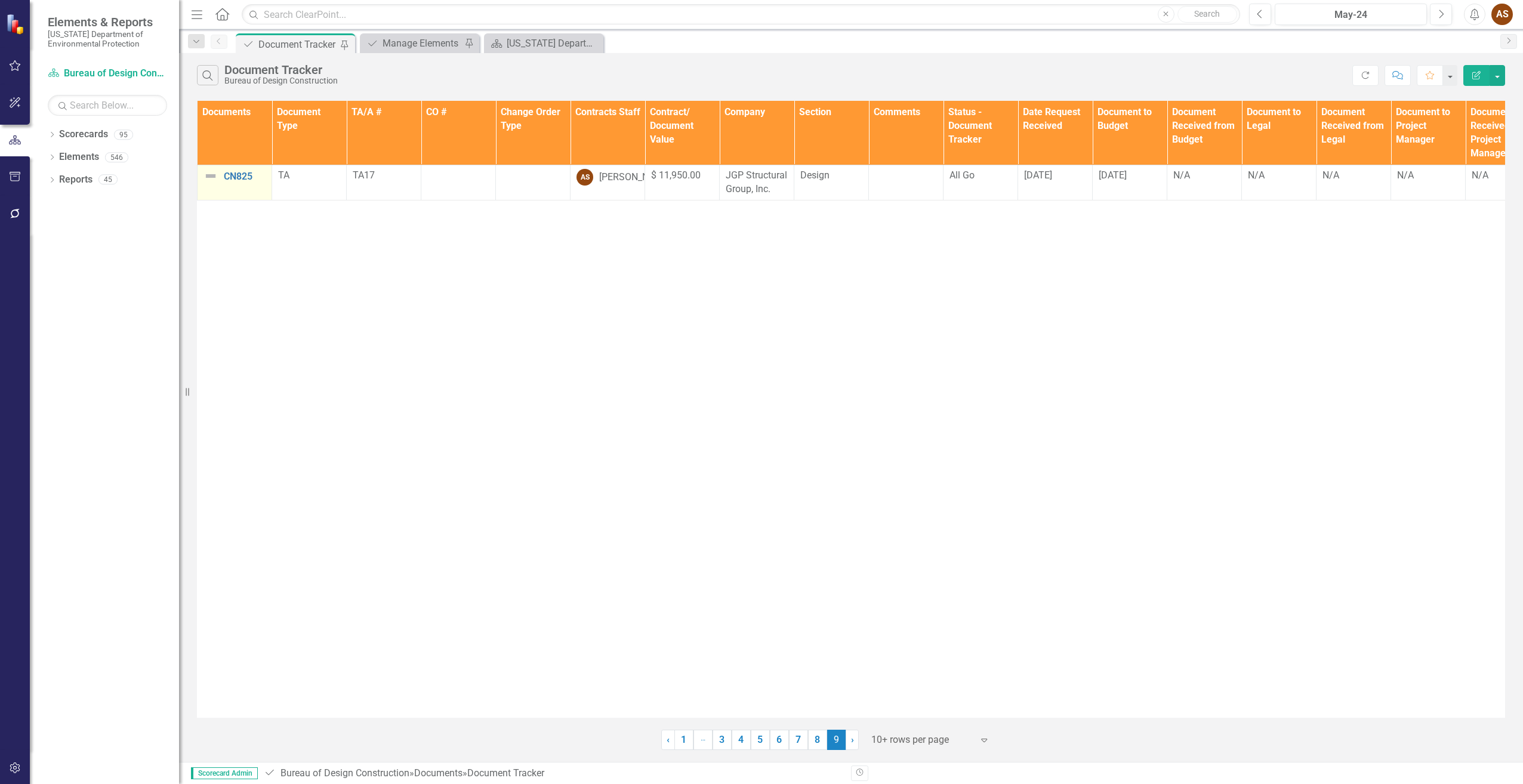
click at [207, 175] on img at bounding box center [211, 176] width 15 height 15
click at [209, 176] on img at bounding box center [211, 176] width 15 height 15
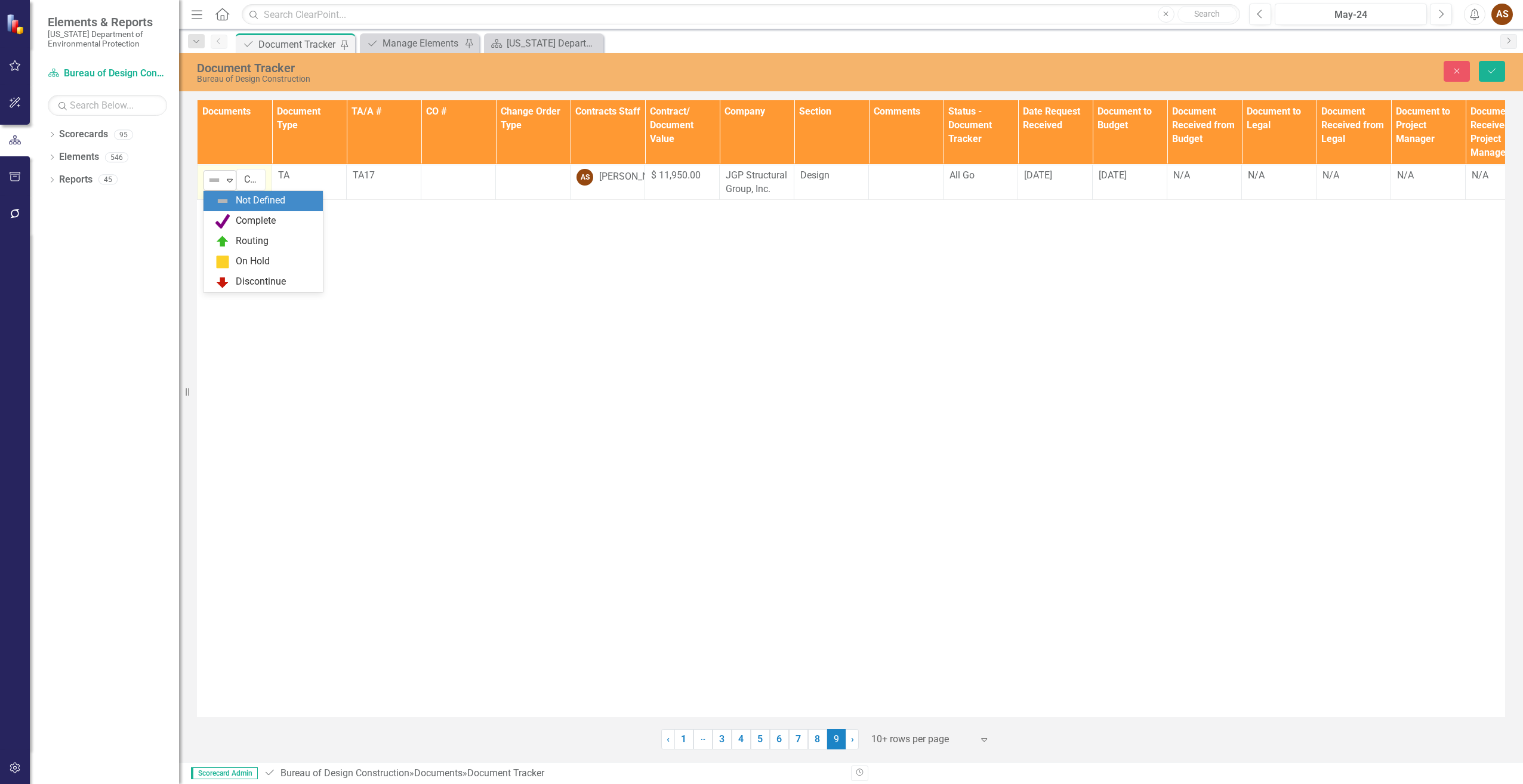
click at [226, 186] on div "Expand" at bounding box center [229, 180] width 12 height 19
click at [233, 240] on div "Routing" at bounding box center [265, 242] width 100 height 15
click at [1486, 71] on icon "Save" at bounding box center [1491, 71] width 11 height 9
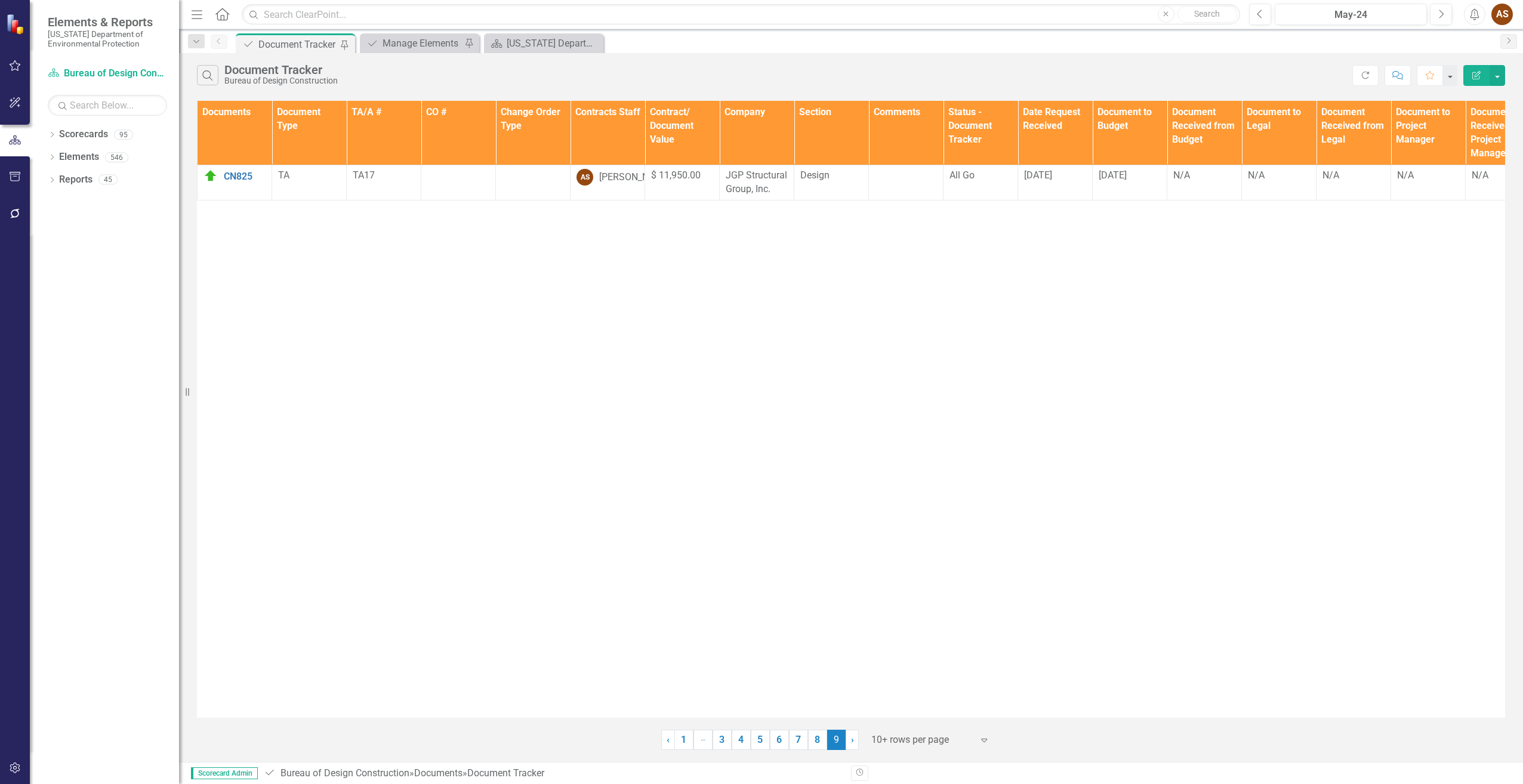
click at [818, 738] on link "8" at bounding box center [817, 739] width 19 height 20
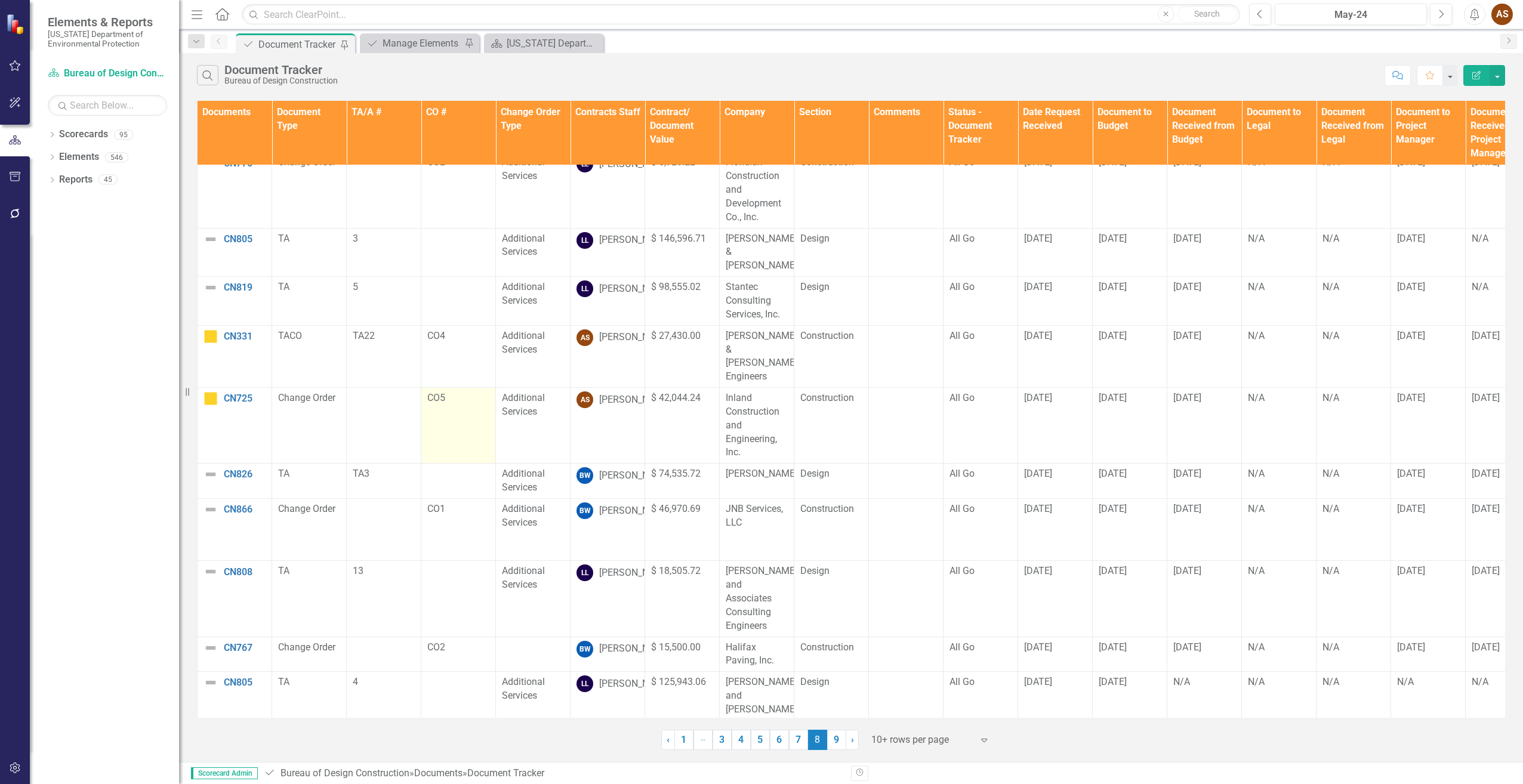
scroll to position [16, 0]
